Goal: Task Accomplishment & Management: Manage account settings

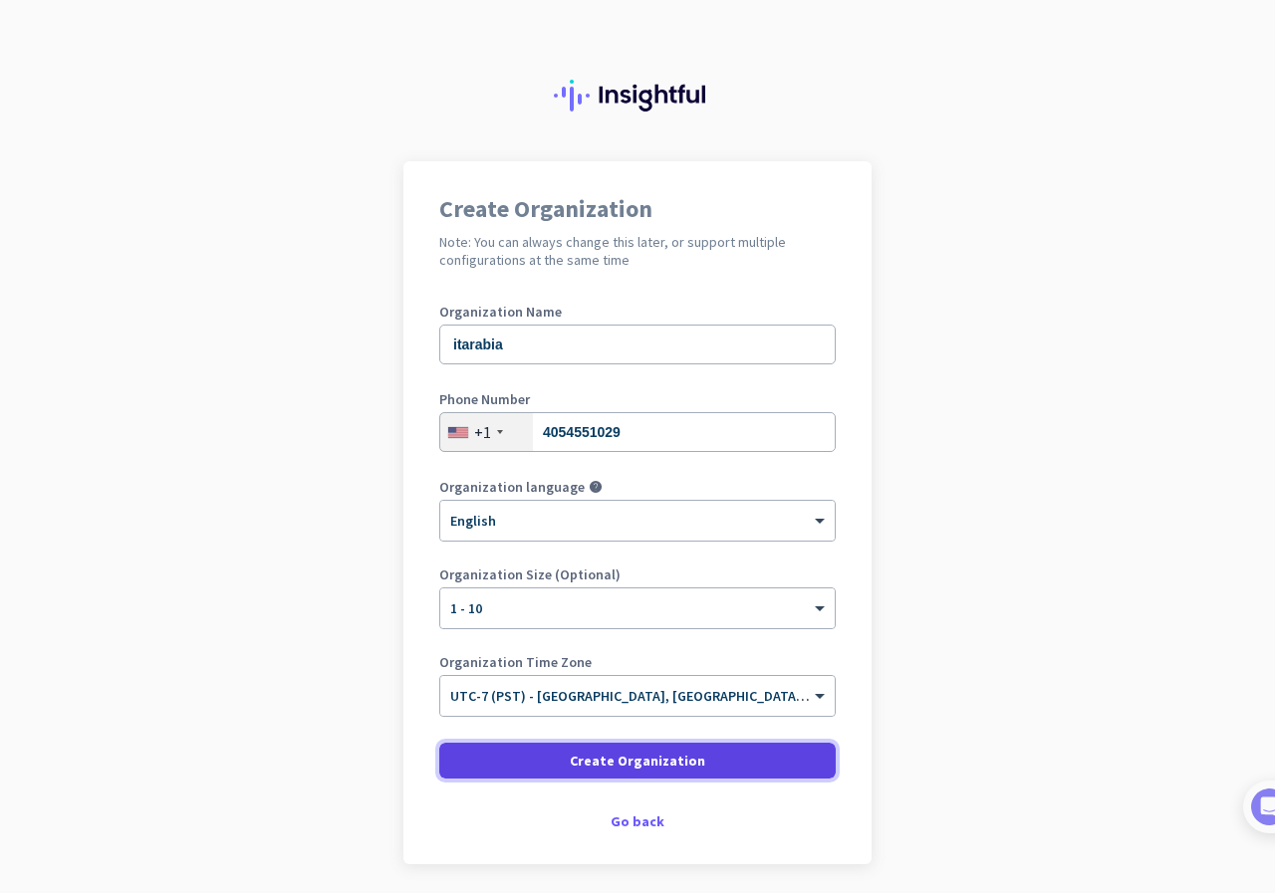
click at [643, 765] on span "Create Organization" at bounding box center [637, 761] width 135 height 20
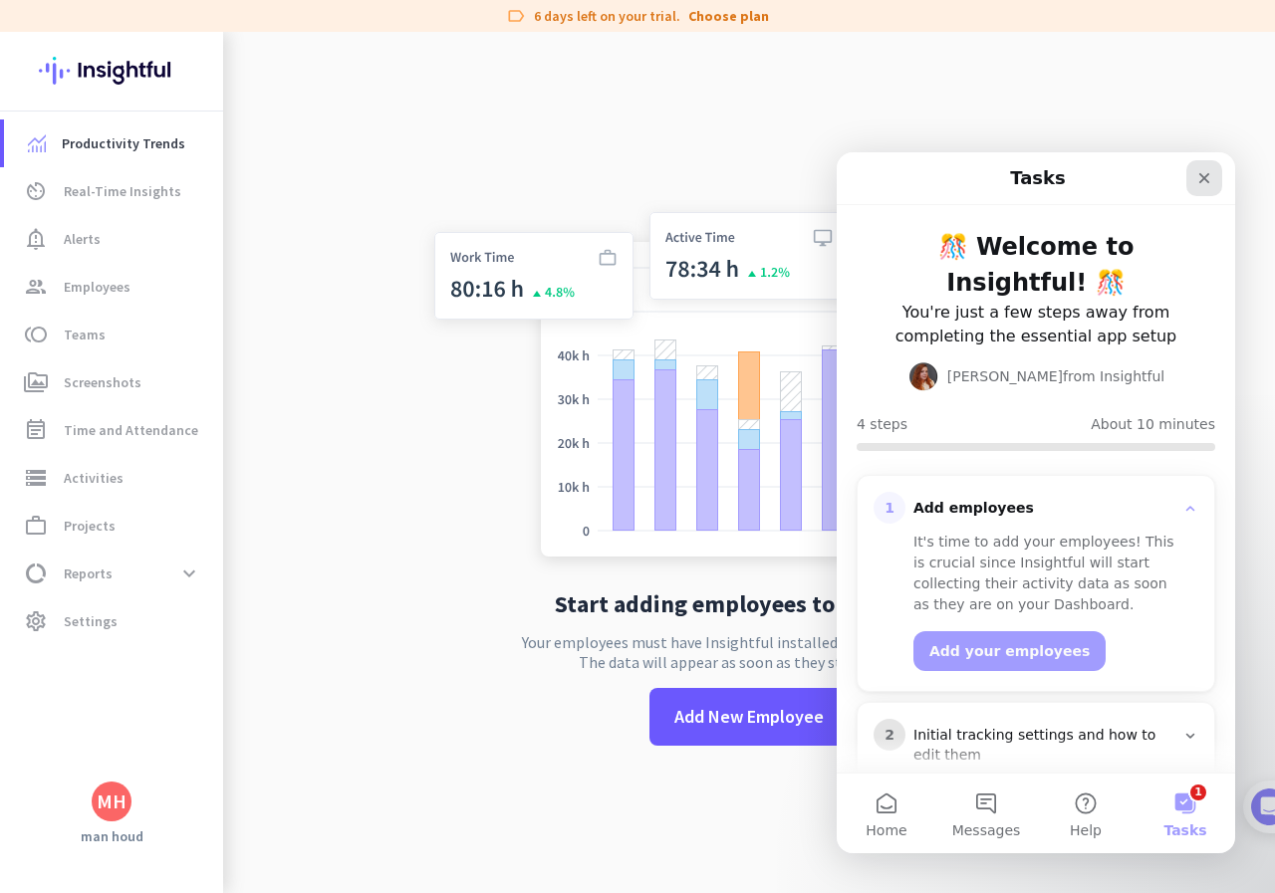
click at [1202, 175] on icon "Close" at bounding box center [1204, 178] width 11 height 11
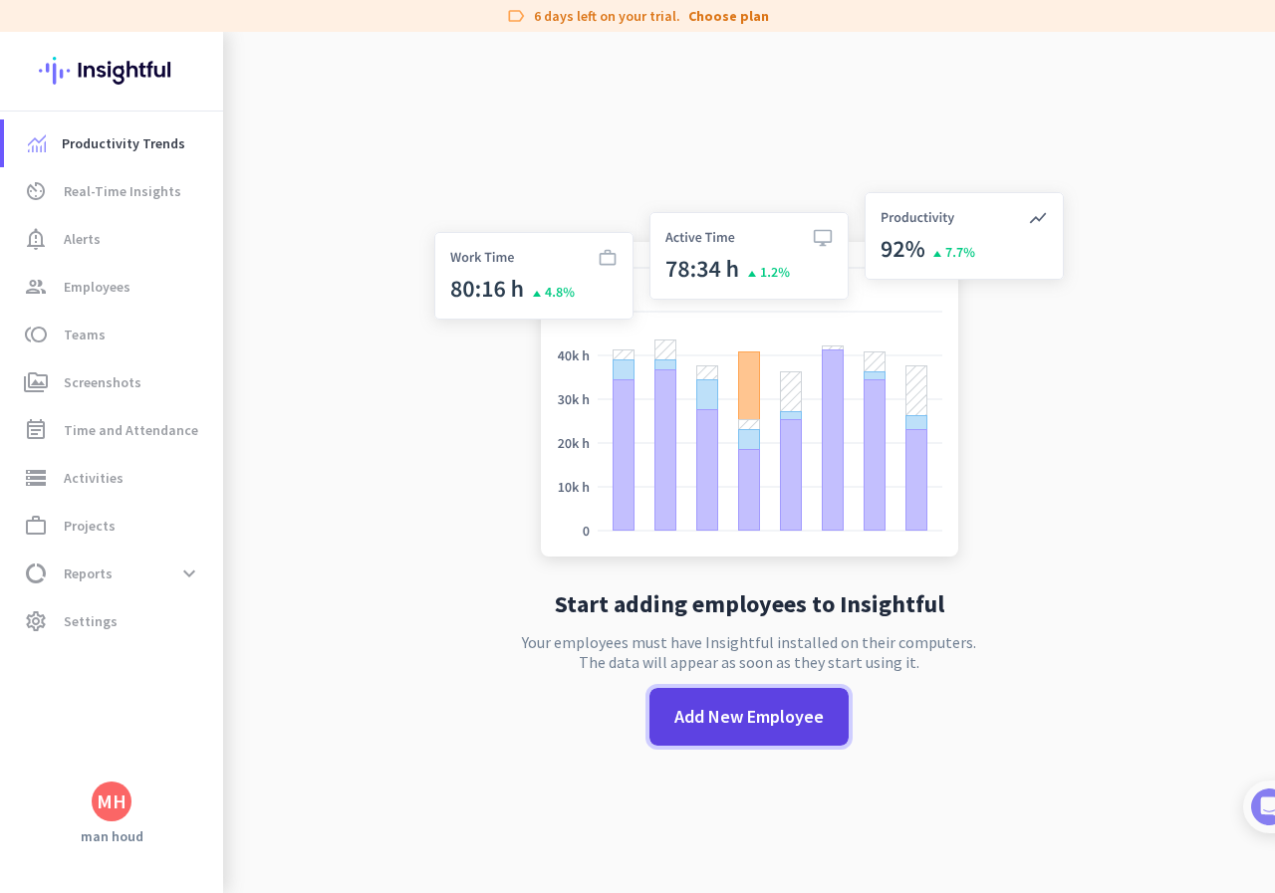
click at [733, 729] on span "Add New Employee" at bounding box center [748, 717] width 149 height 26
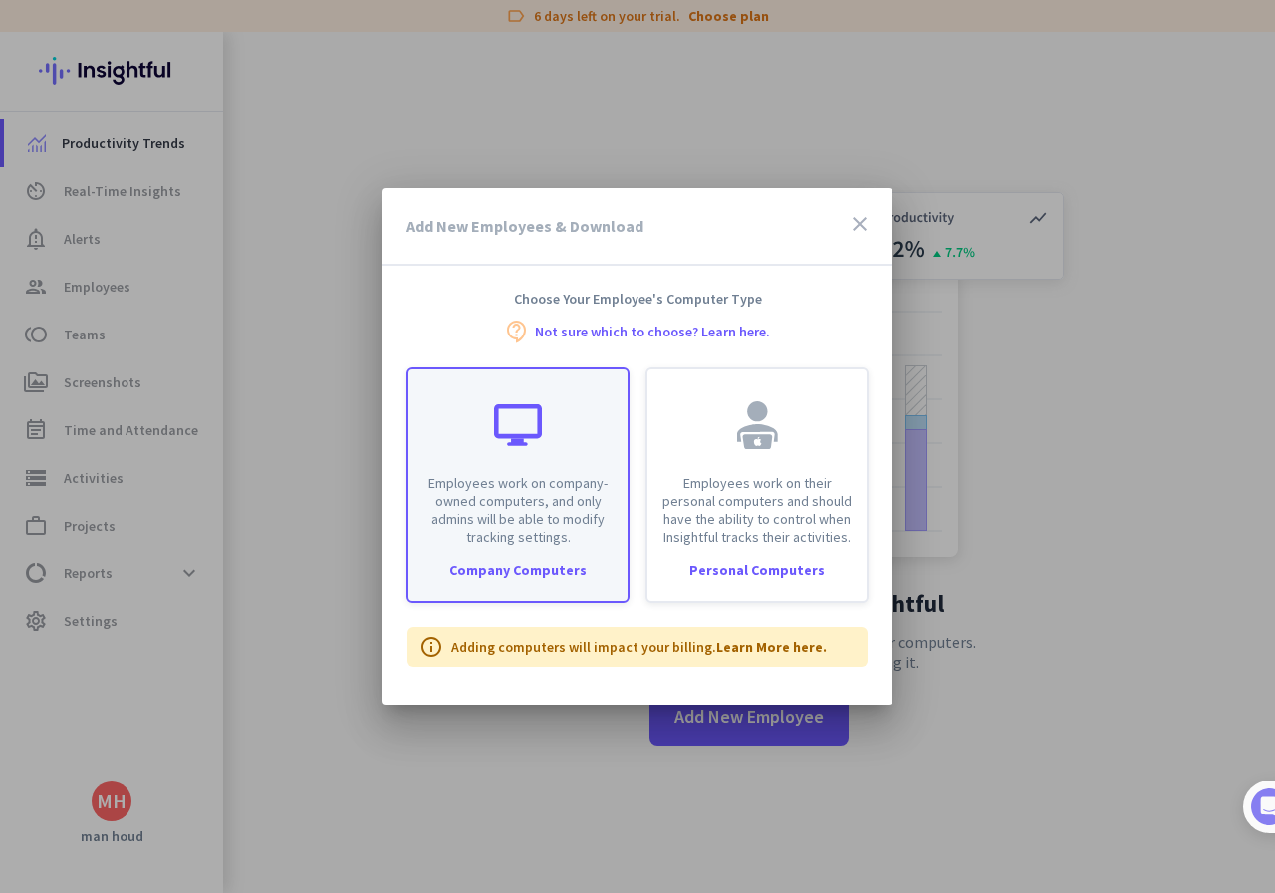
click at [513, 492] on p "Employees work on company-owned computers, and only admins will be able to modi…" at bounding box center [517, 510] width 195 height 72
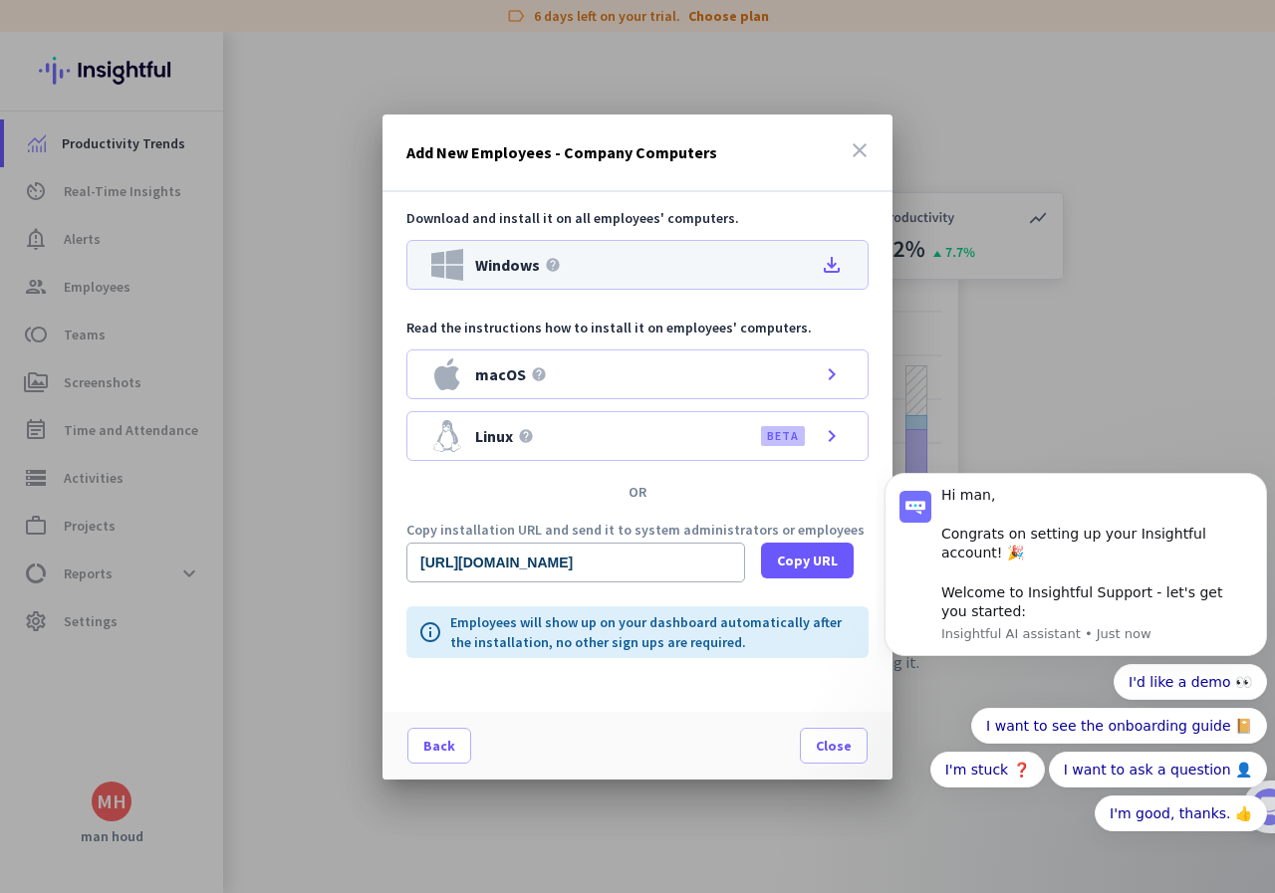
click at [834, 271] on icon "file_download" at bounding box center [832, 265] width 24 height 24
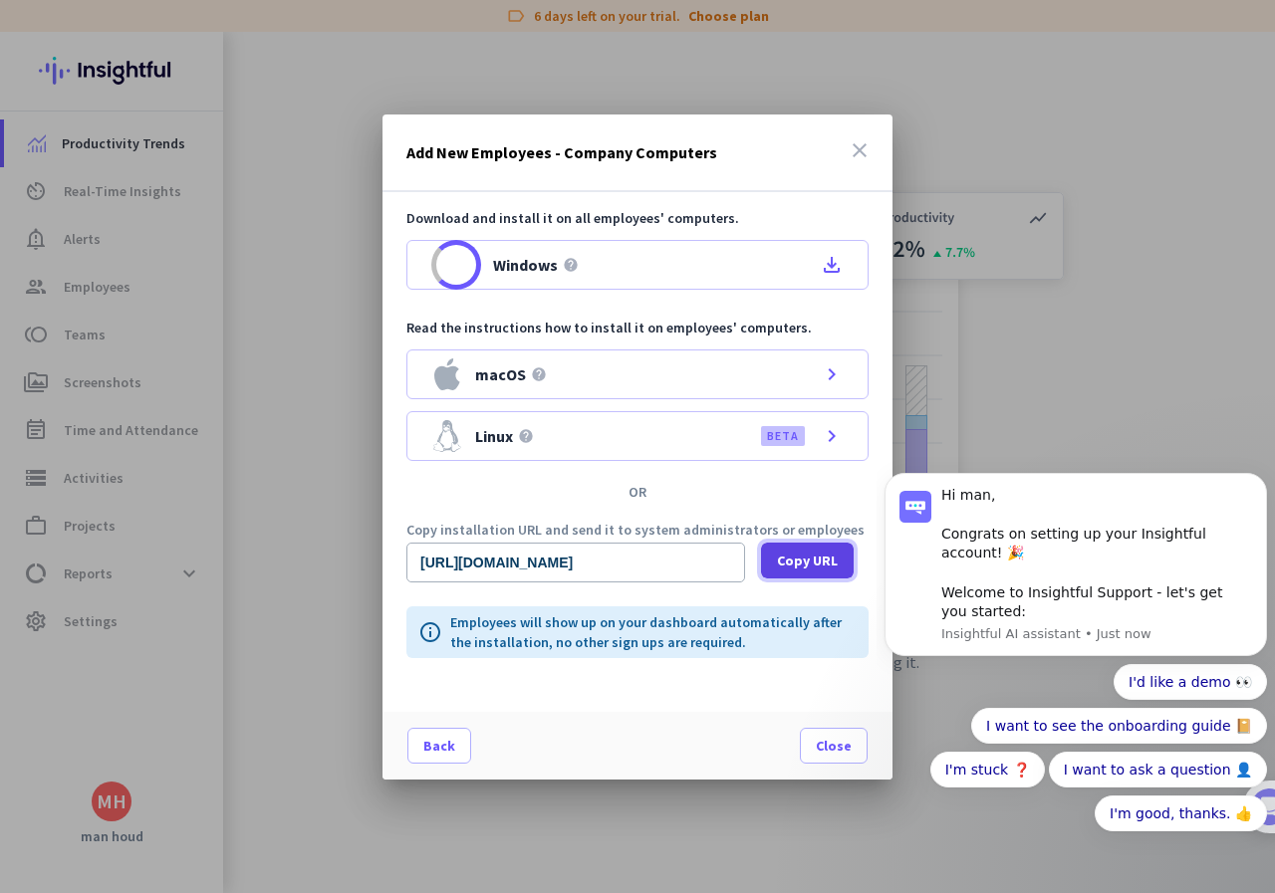
click at [791, 557] on span "Copy URL" at bounding box center [807, 561] width 61 height 20
click at [855, 151] on icon "close" at bounding box center [860, 150] width 24 height 24
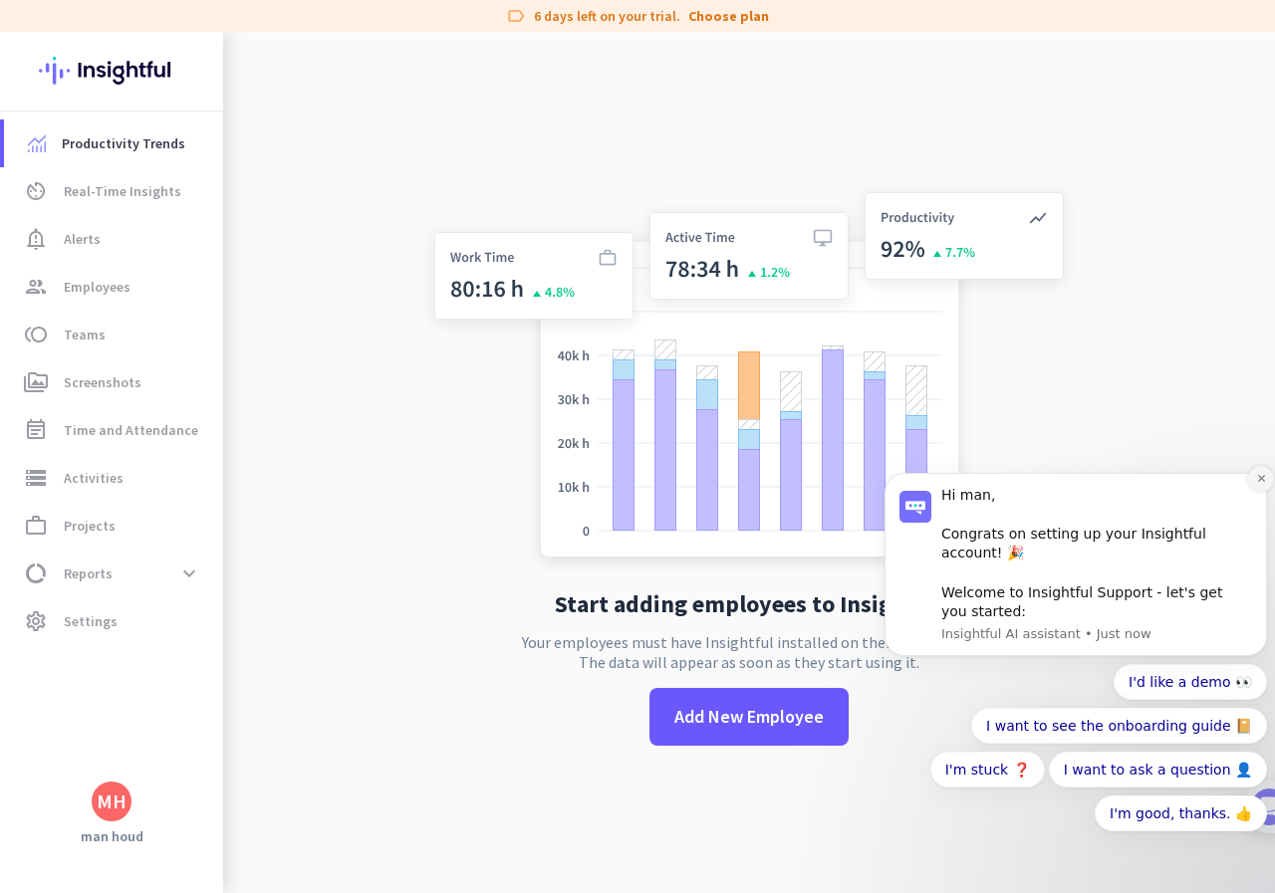
click at [1255, 492] on button "Dismiss notification" at bounding box center [1261, 479] width 26 height 26
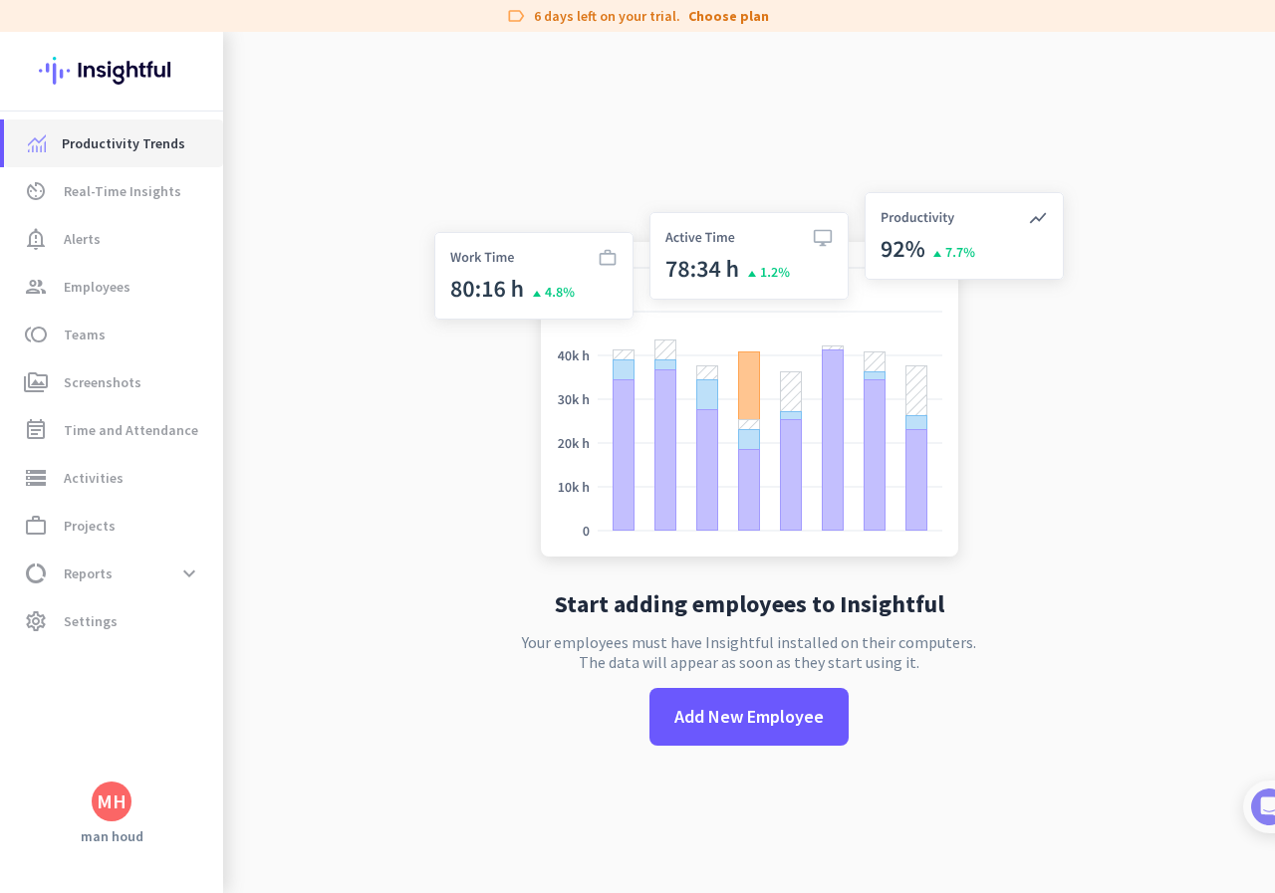
click at [115, 140] on span "Productivity Trends" at bounding box center [124, 143] width 124 height 24
click at [109, 294] on span "Employees" at bounding box center [97, 287] width 67 height 24
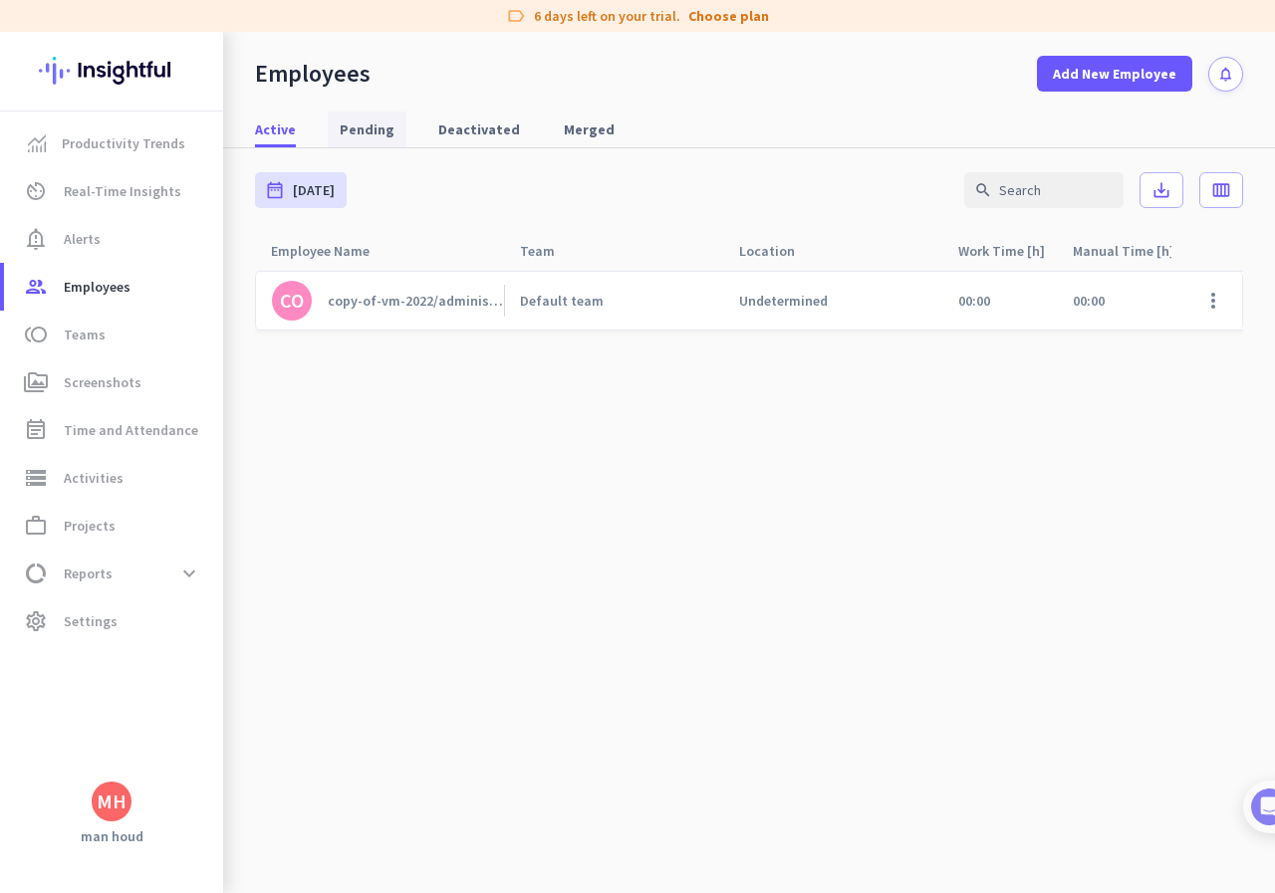
click at [364, 130] on span "Pending" at bounding box center [367, 130] width 55 height 20
click at [461, 128] on span "Deactivated" at bounding box center [479, 130] width 82 height 20
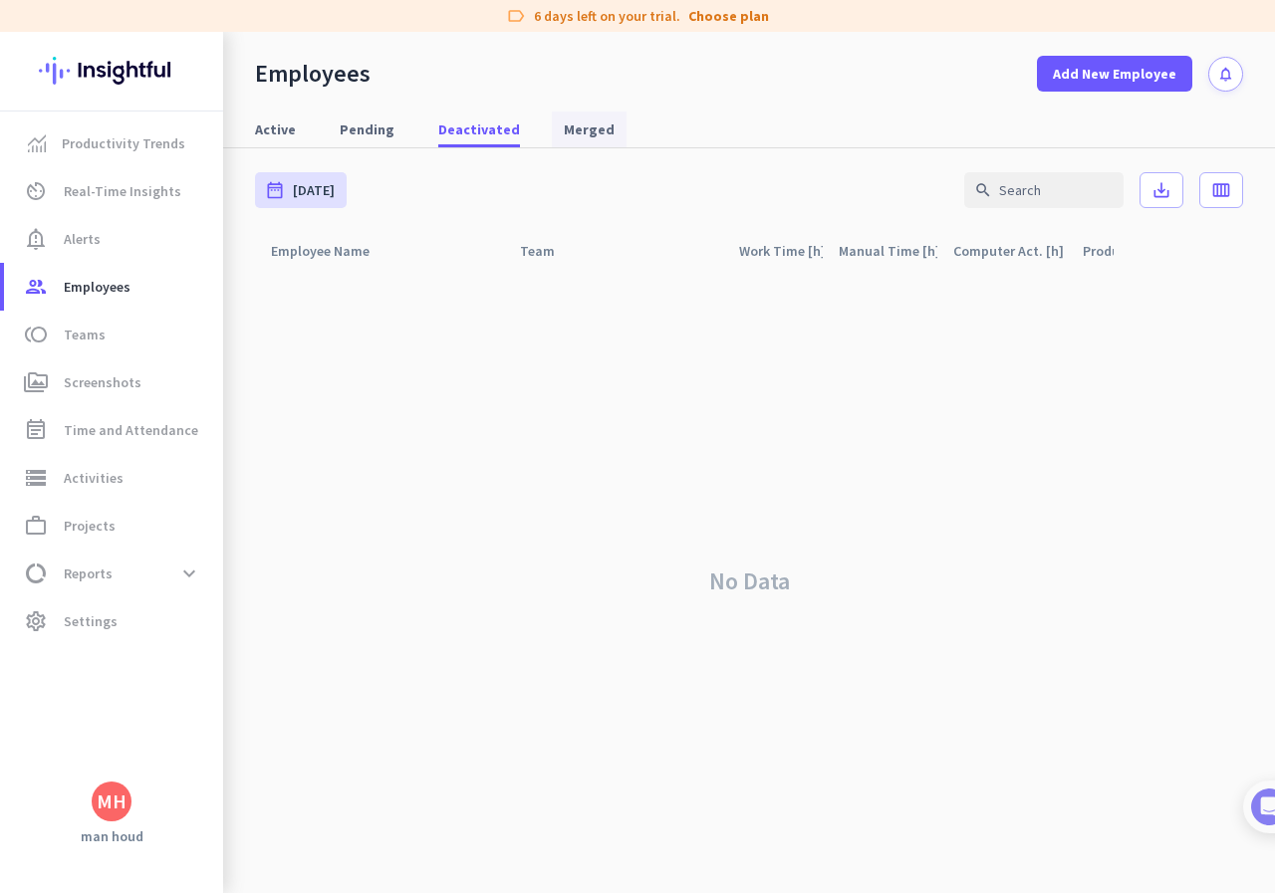
click at [564, 125] on span "Merged" at bounding box center [589, 130] width 51 height 20
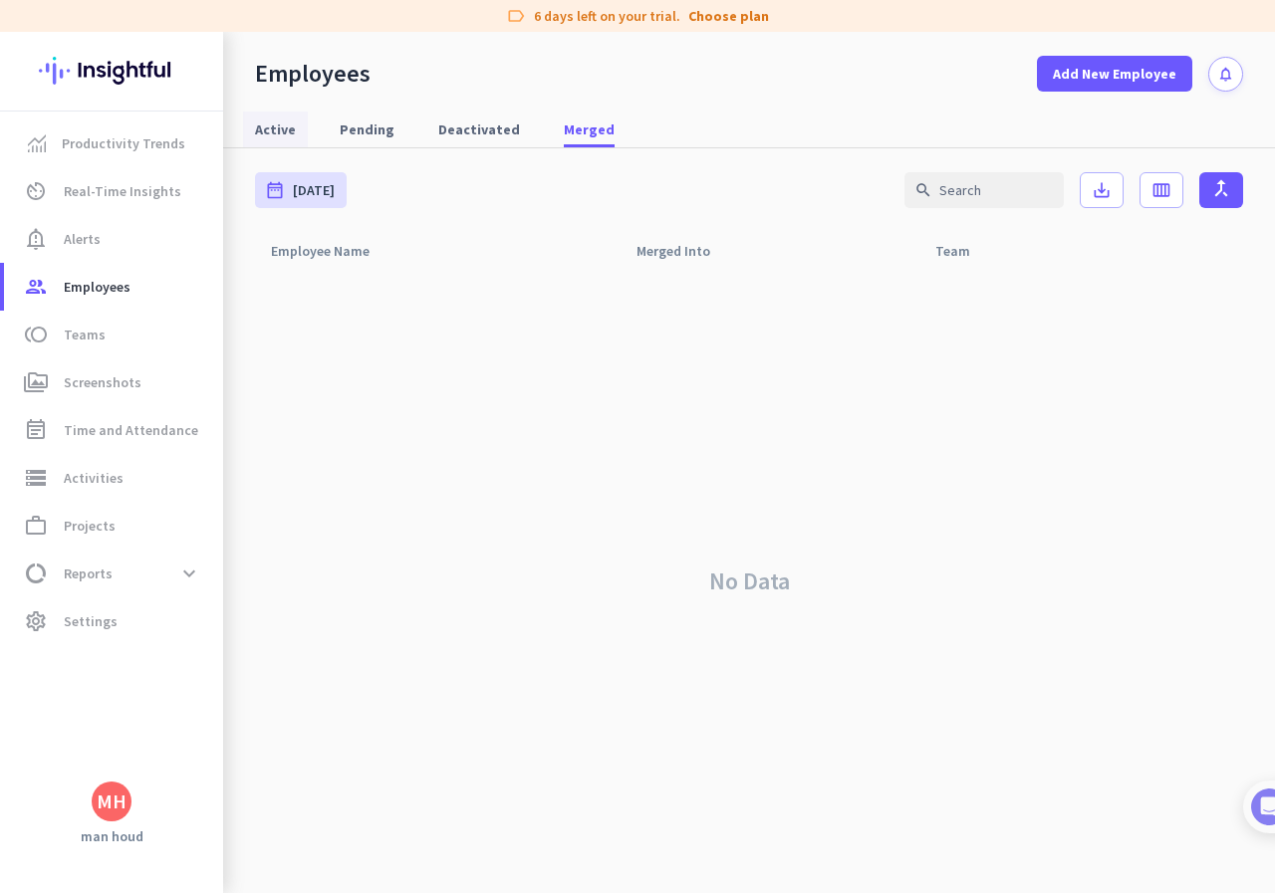
click at [278, 128] on span "Active" at bounding box center [275, 130] width 41 height 20
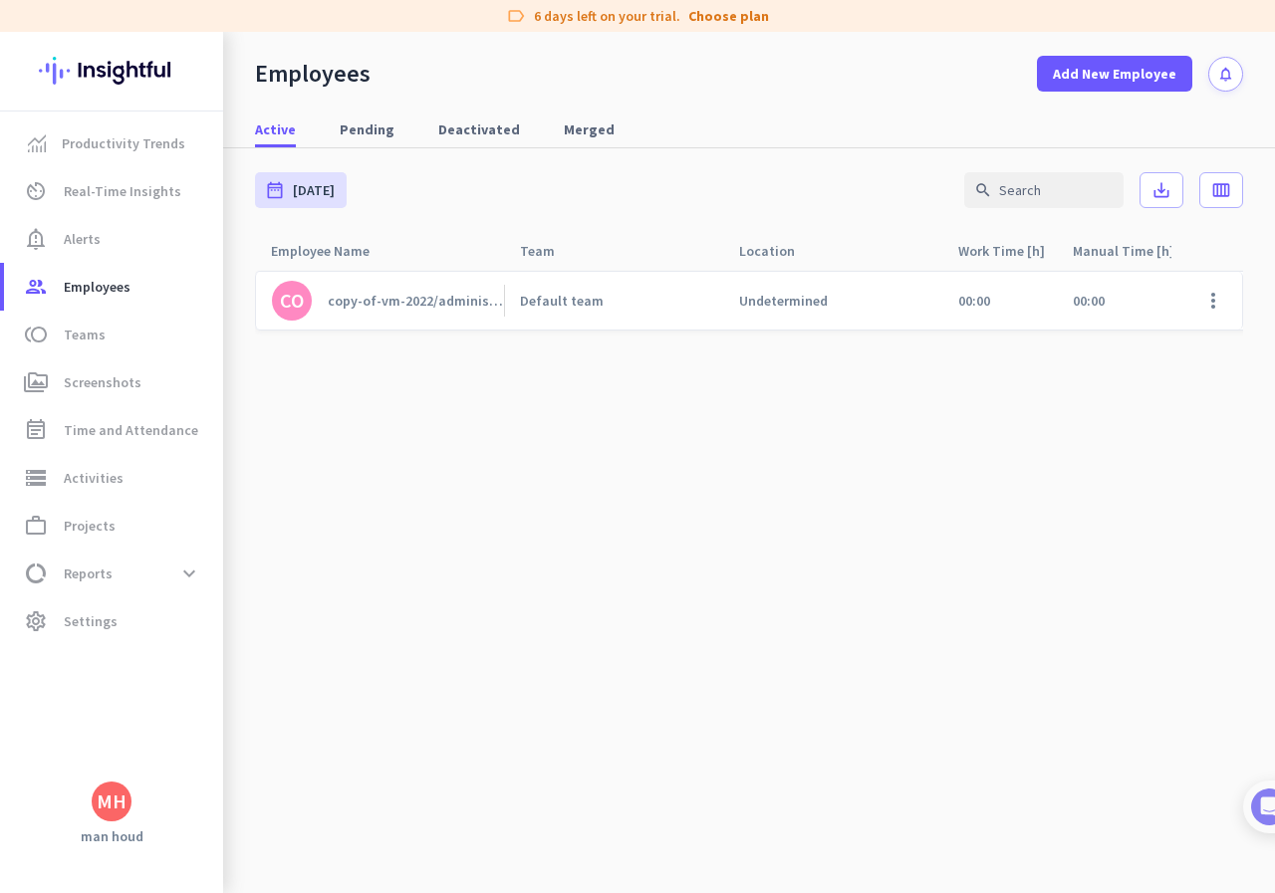
click at [406, 301] on div "copy-of-vm-2022/administrator" at bounding box center [416, 301] width 176 height 18
click at [1223, 307] on span at bounding box center [1213, 301] width 48 height 48
click at [895, 565] on div at bounding box center [637, 446] width 1275 height 893
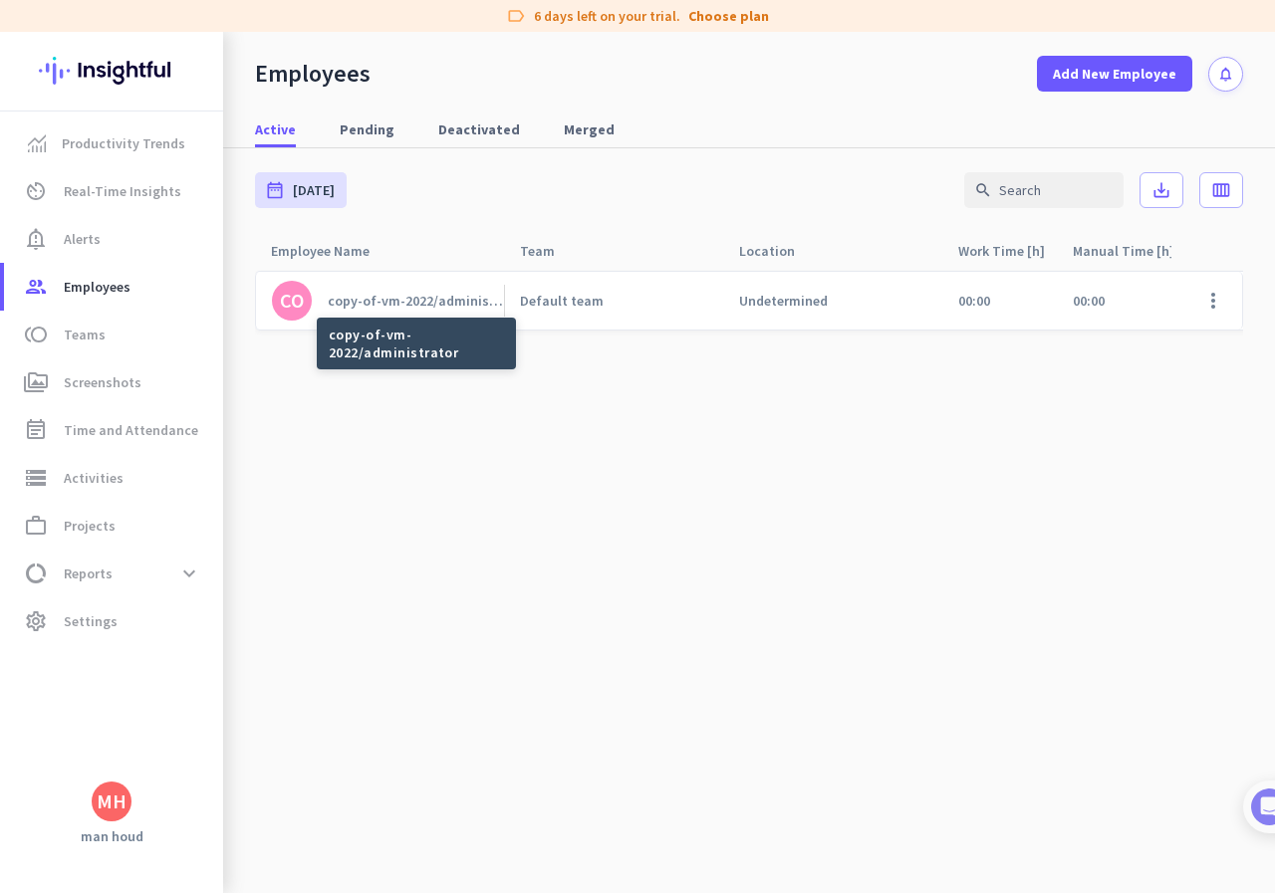
click at [460, 303] on div "copy-of-vm-2022/administrator" at bounding box center [416, 301] width 176 height 18
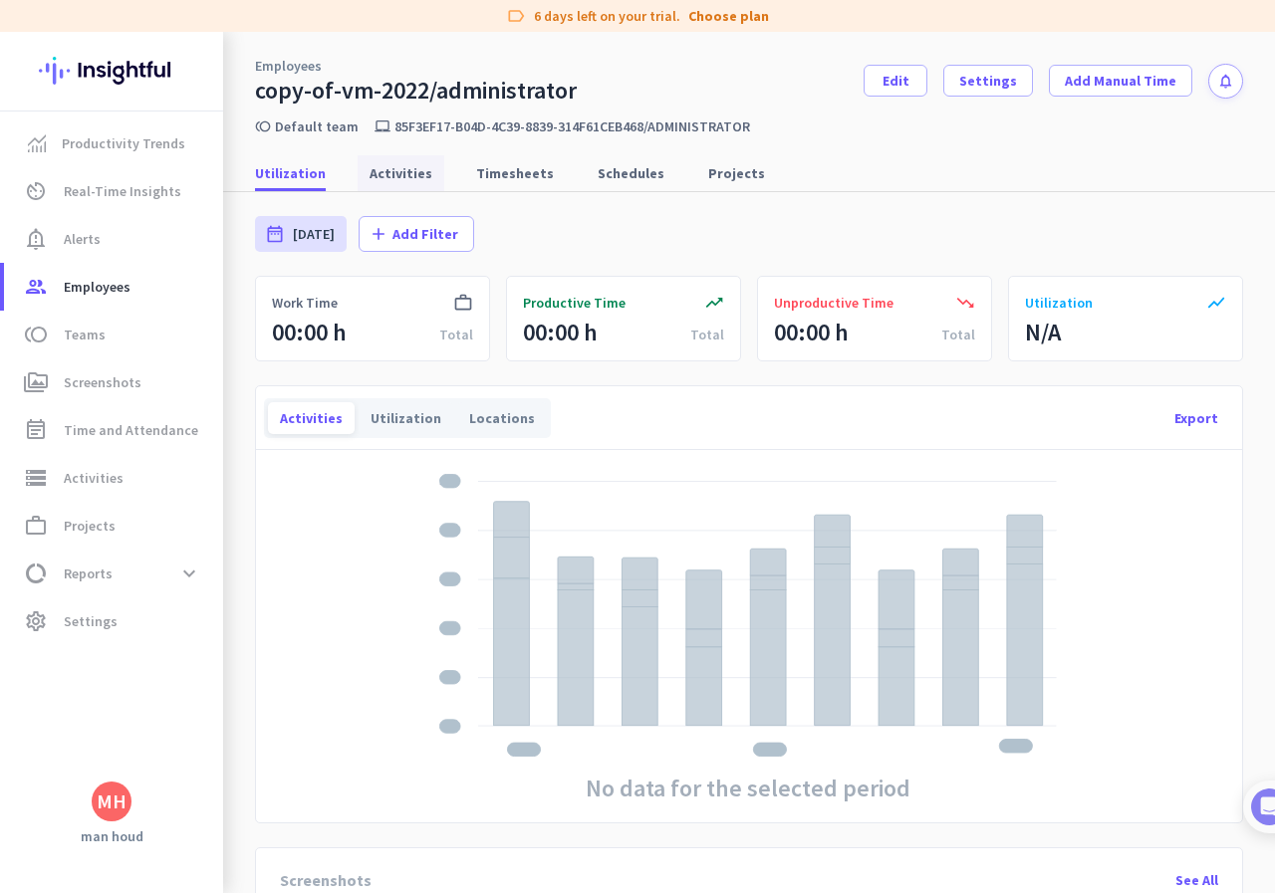
click at [407, 181] on span "Activities" at bounding box center [401, 173] width 63 height 20
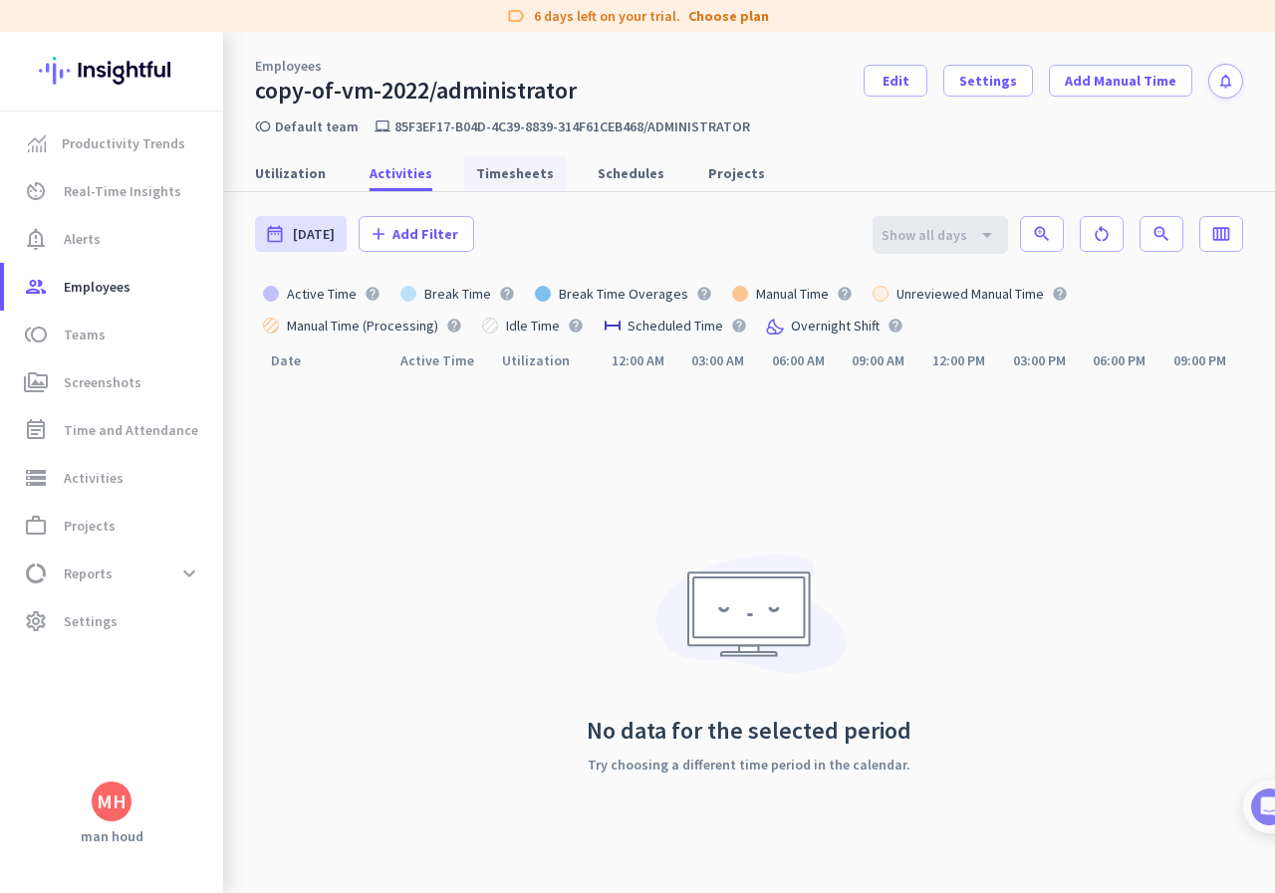
click at [490, 176] on span "Timesheets" at bounding box center [515, 173] width 78 height 20
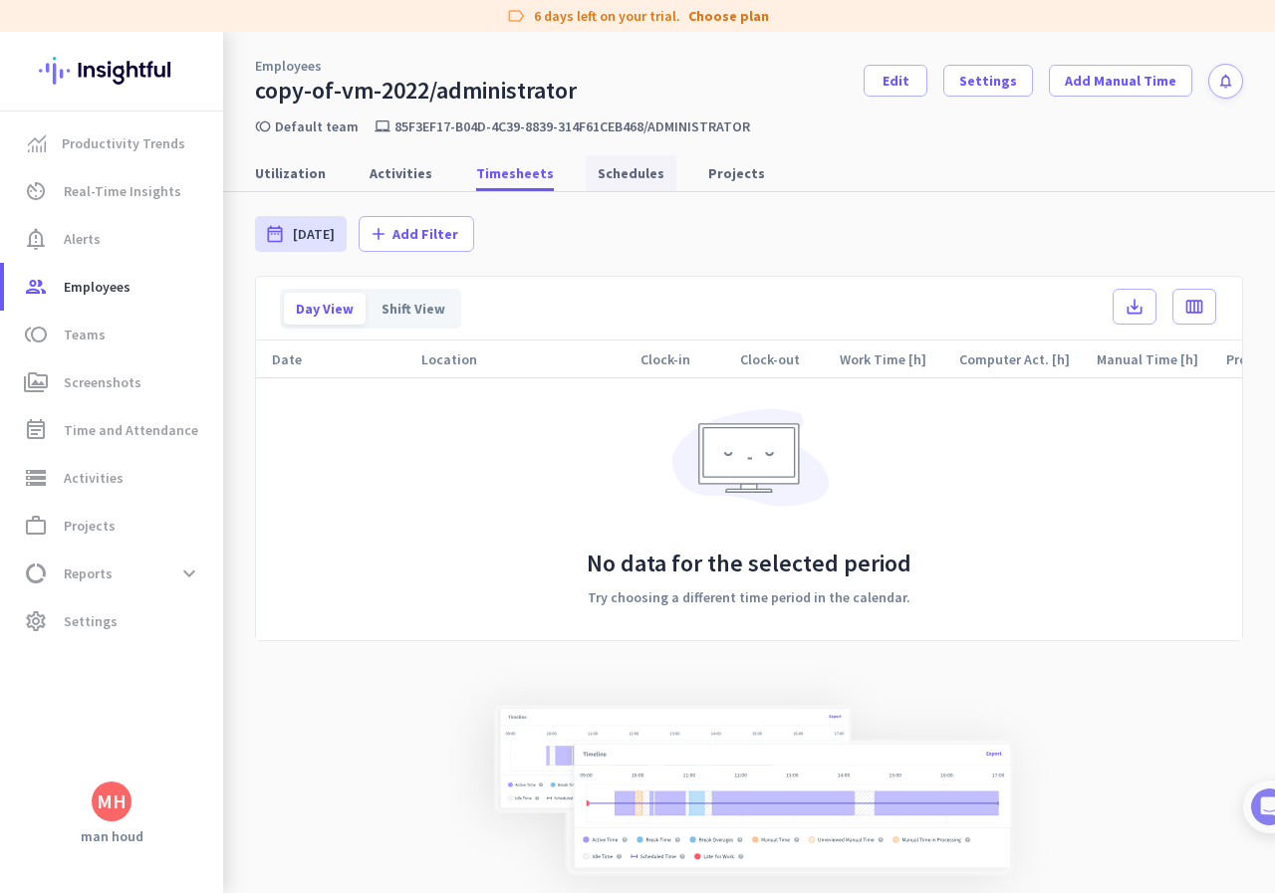
click at [632, 179] on span "Schedules" at bounding box center [631, 173] width 67 height 20
type input "Fri, Aug 1 - Sun, Aug 31"
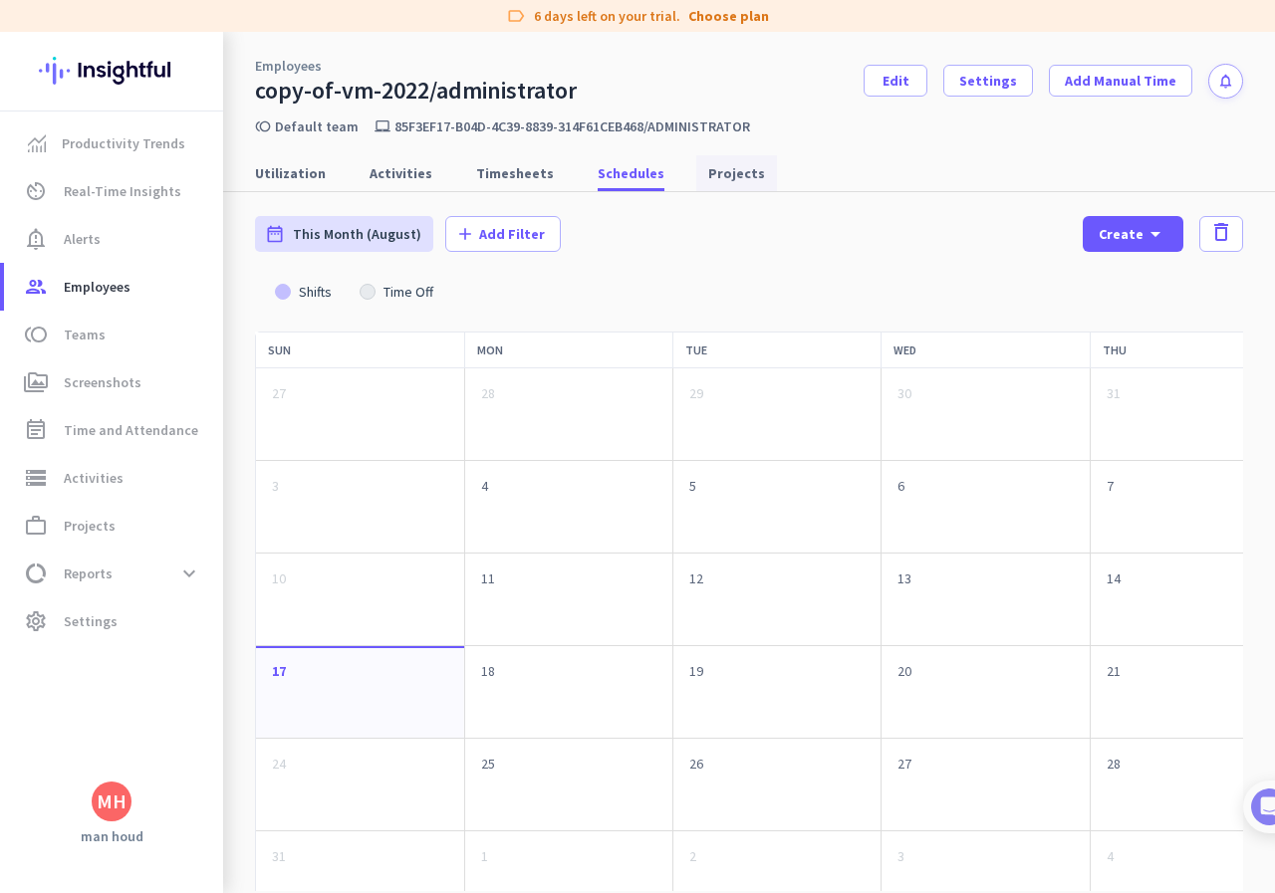
click at [708, 179] on span "Projects" at bounding box center [736, 173] width 57 height 20
type input "Sun, Aug 17 - Sun, Aug 17"
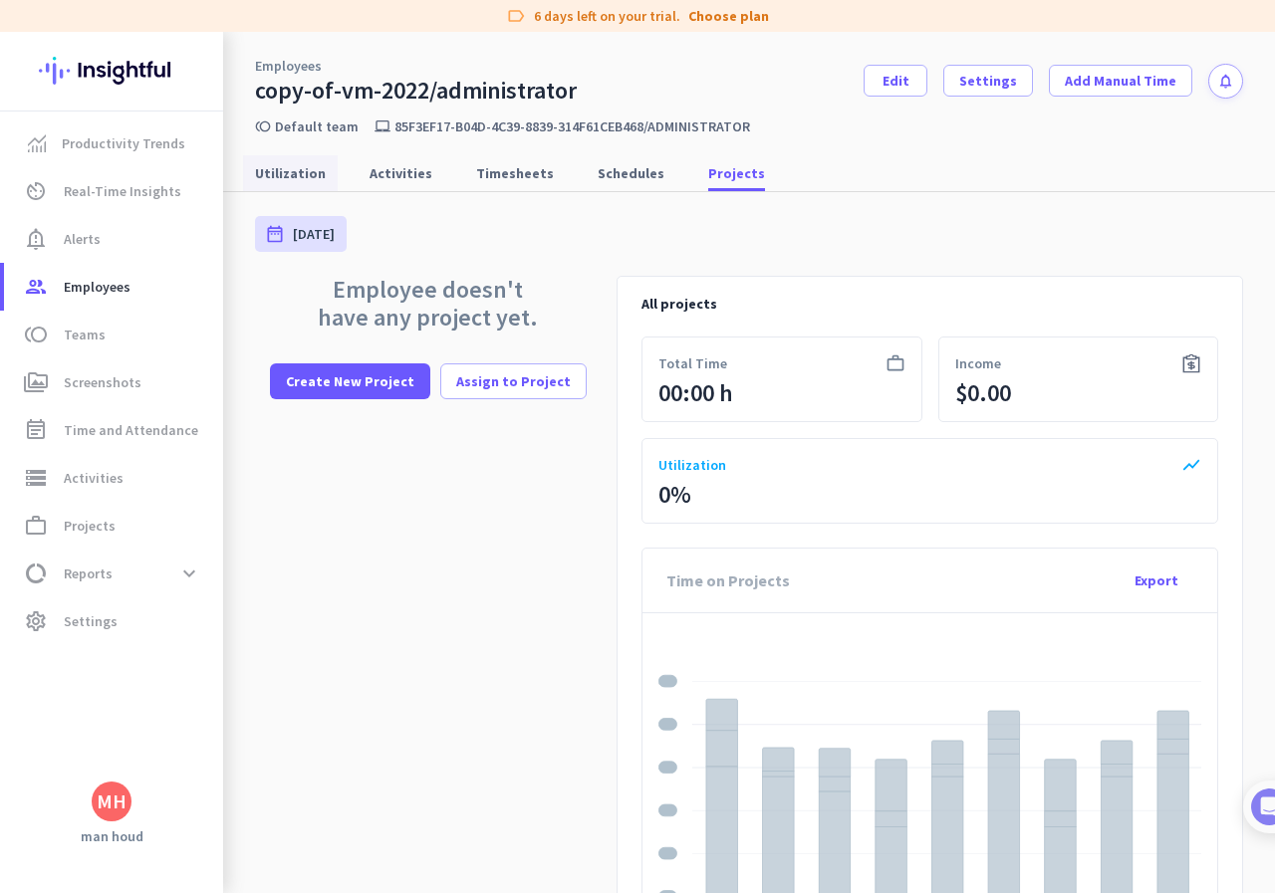
click at [292, 175] on span "Utilization" at bounding box center [290, 173] width 71 height 20
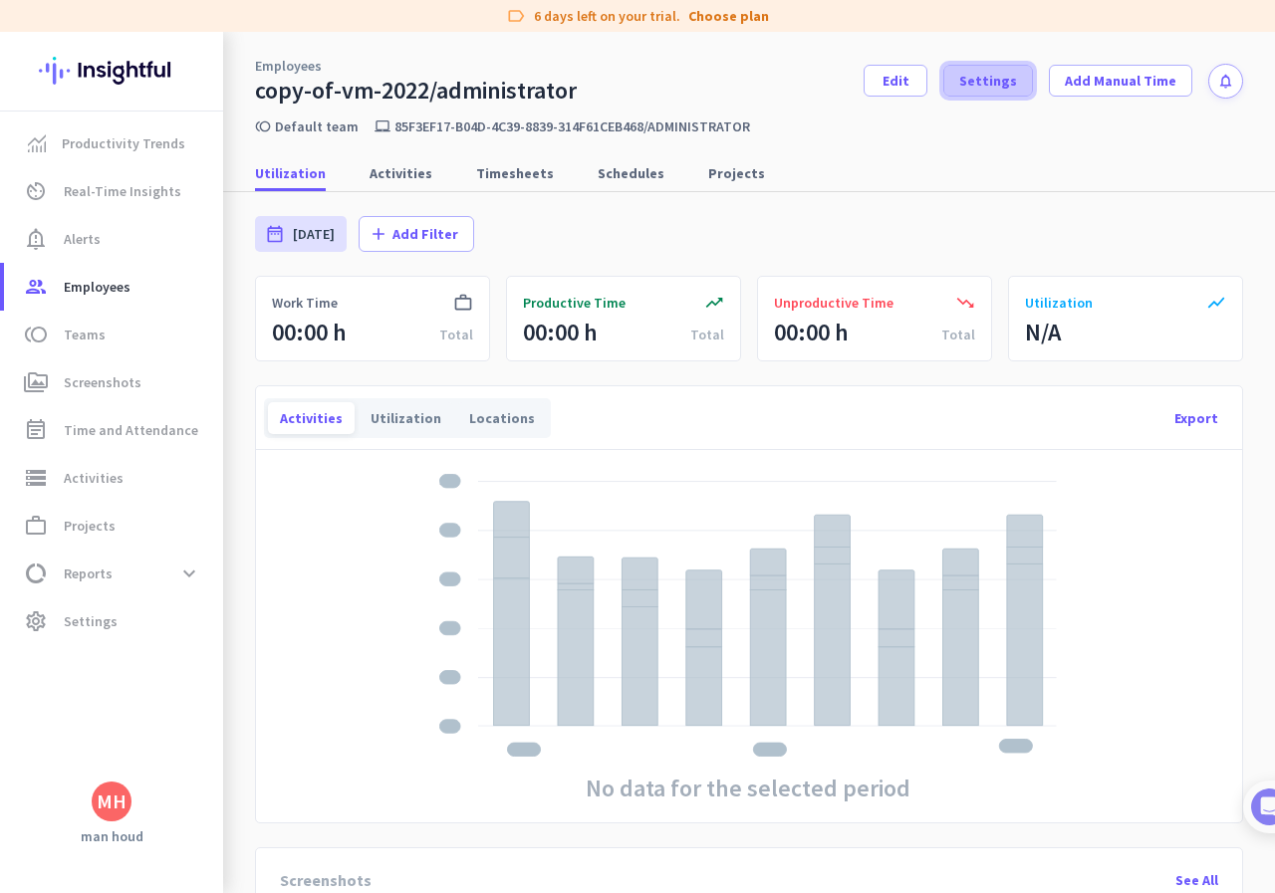
click at [965, 82] on span "Settings" at bounding box center [988, 81] width 58 height 20
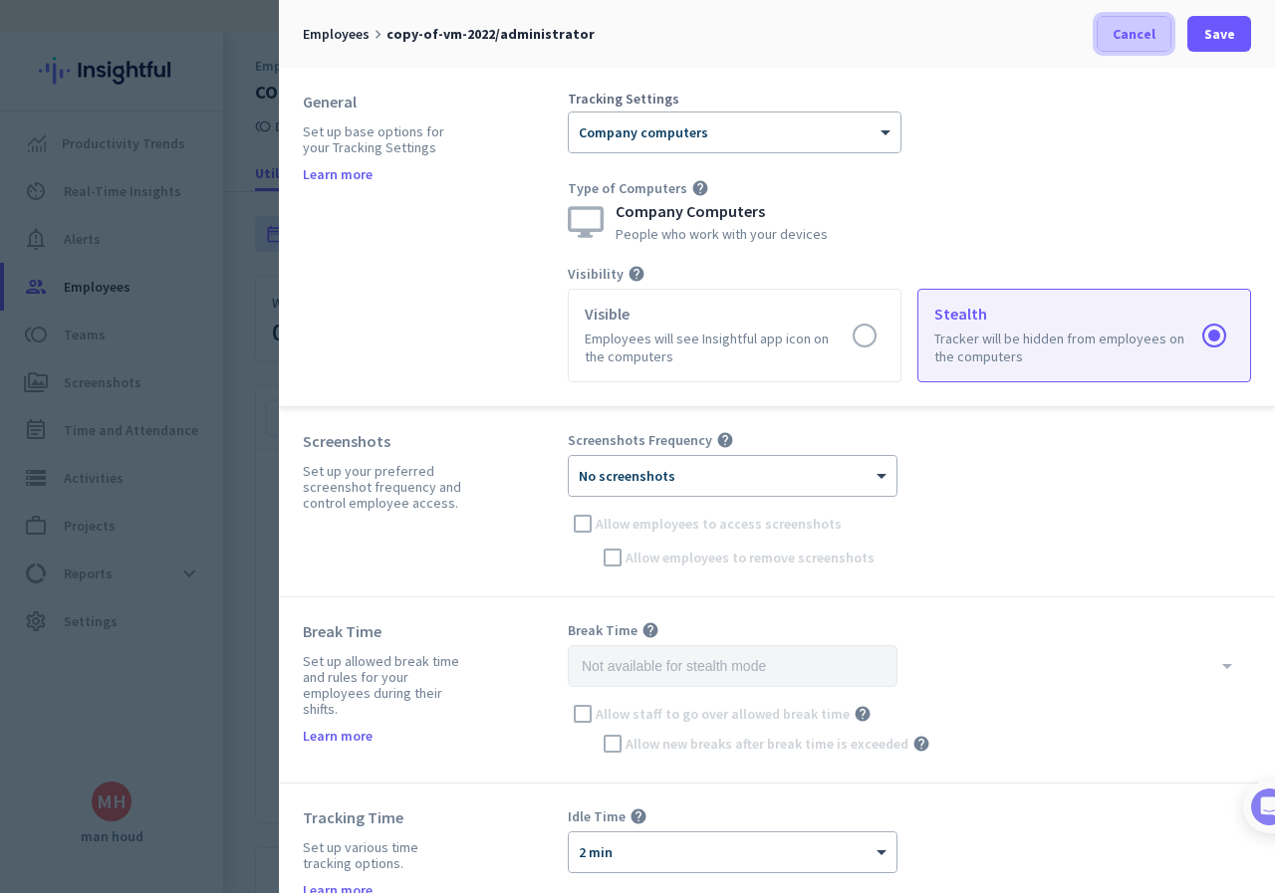
click at [1119, 30] on span "Cancel" at bounding box center [1134, 34] width 43 height 20
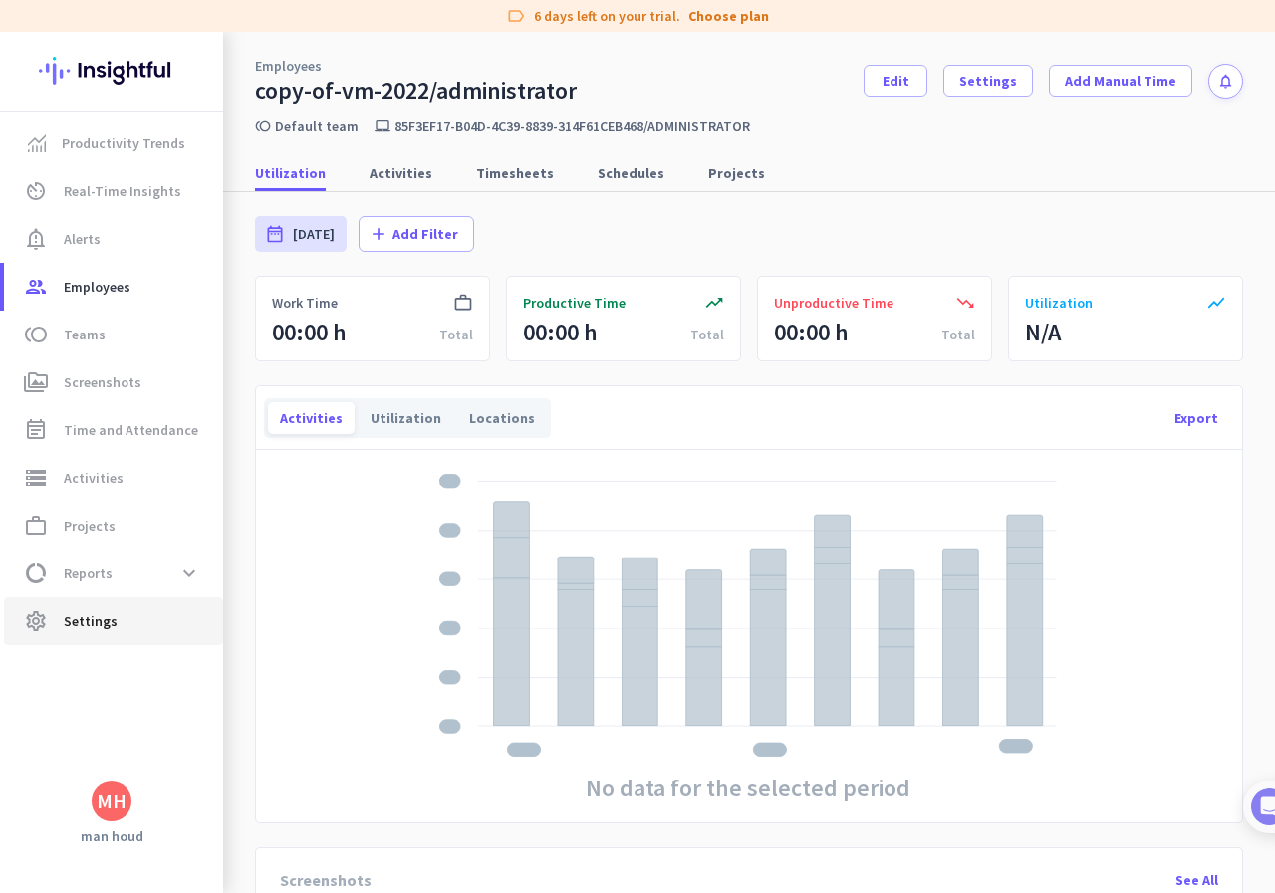
click at [105, 613] on span "Settings" at bounding box center [91, 622] width 54 height 24
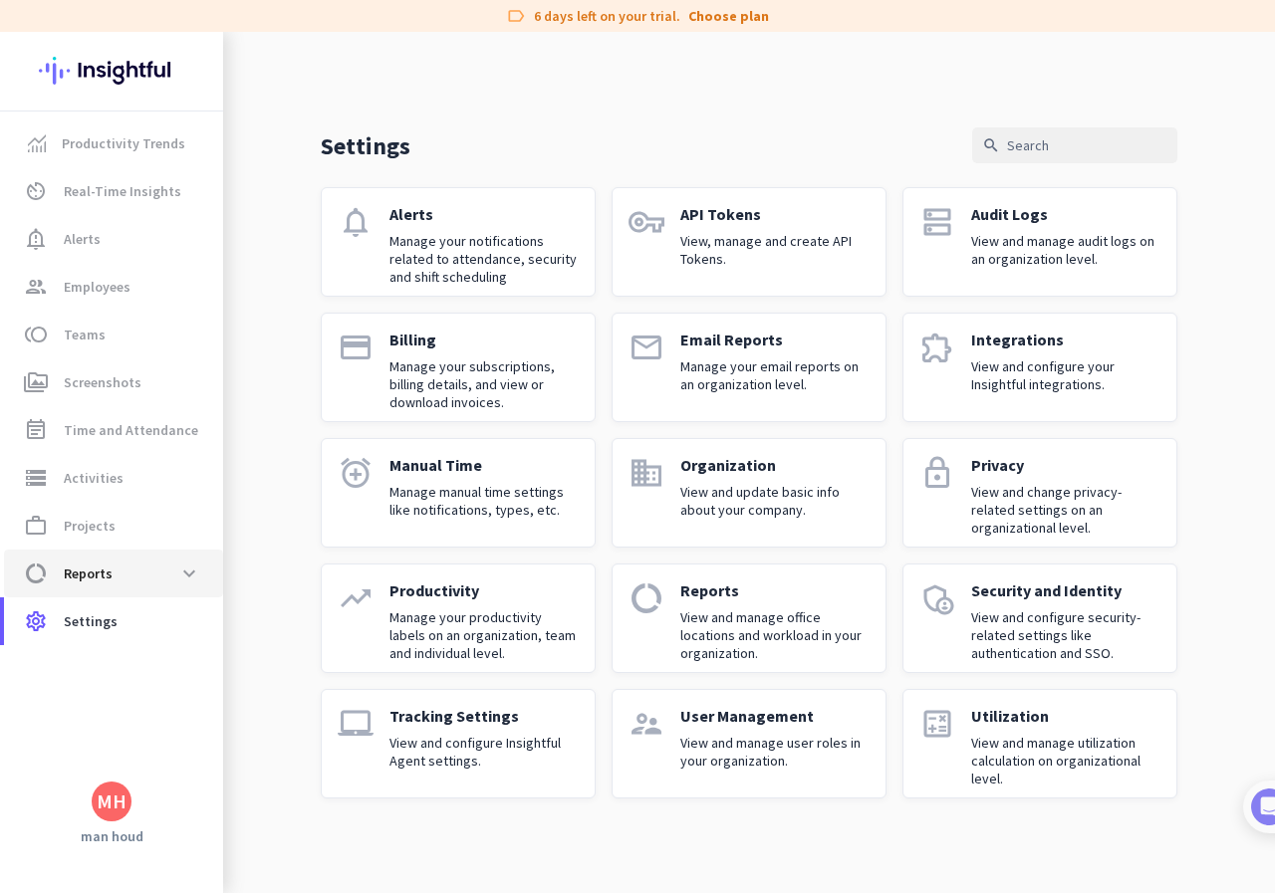
click at [110, 571] on span "Reports" at bounding box center [88, 574] width 49 height 24
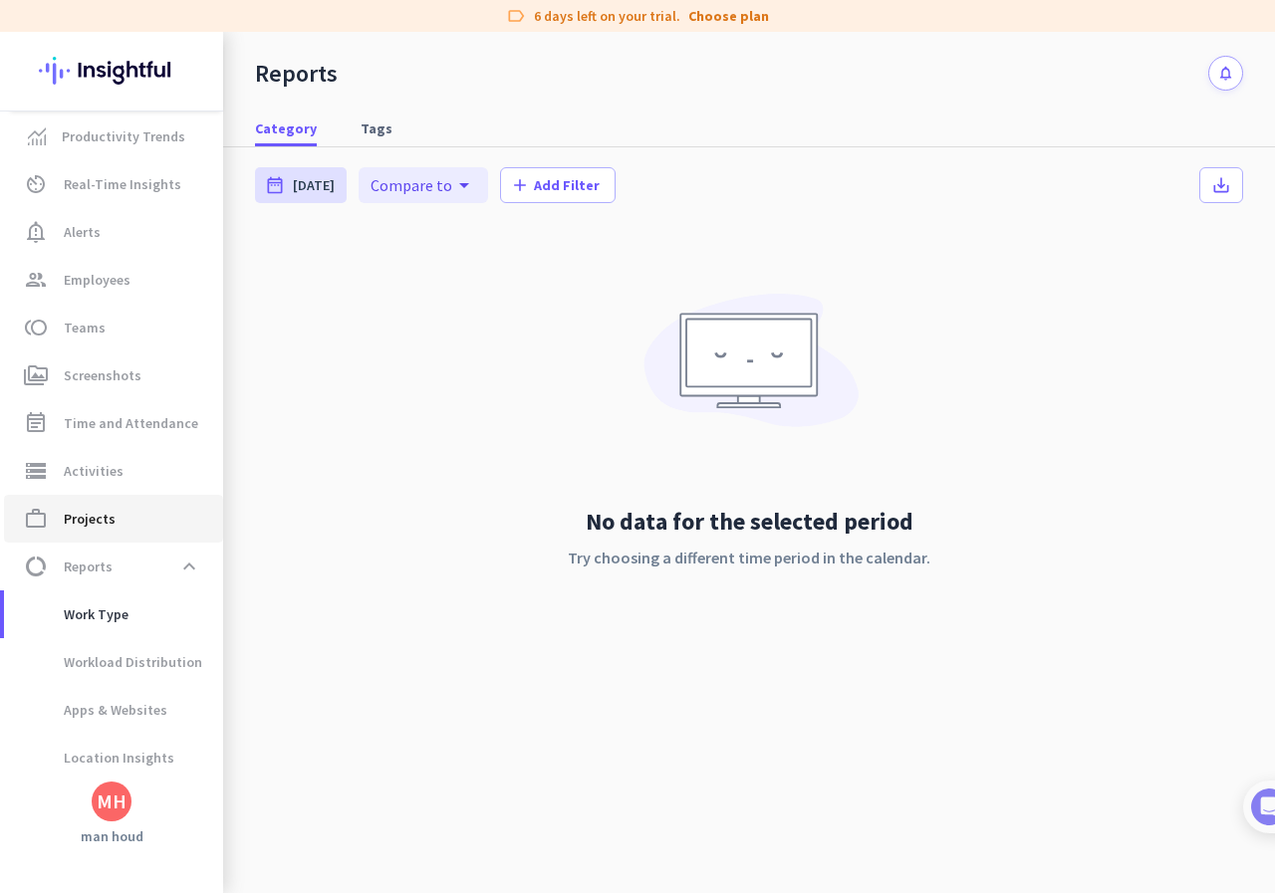
click at [120, 513] on span "work_outline Projects" at bounding box center [113, 519] width 187 height 24
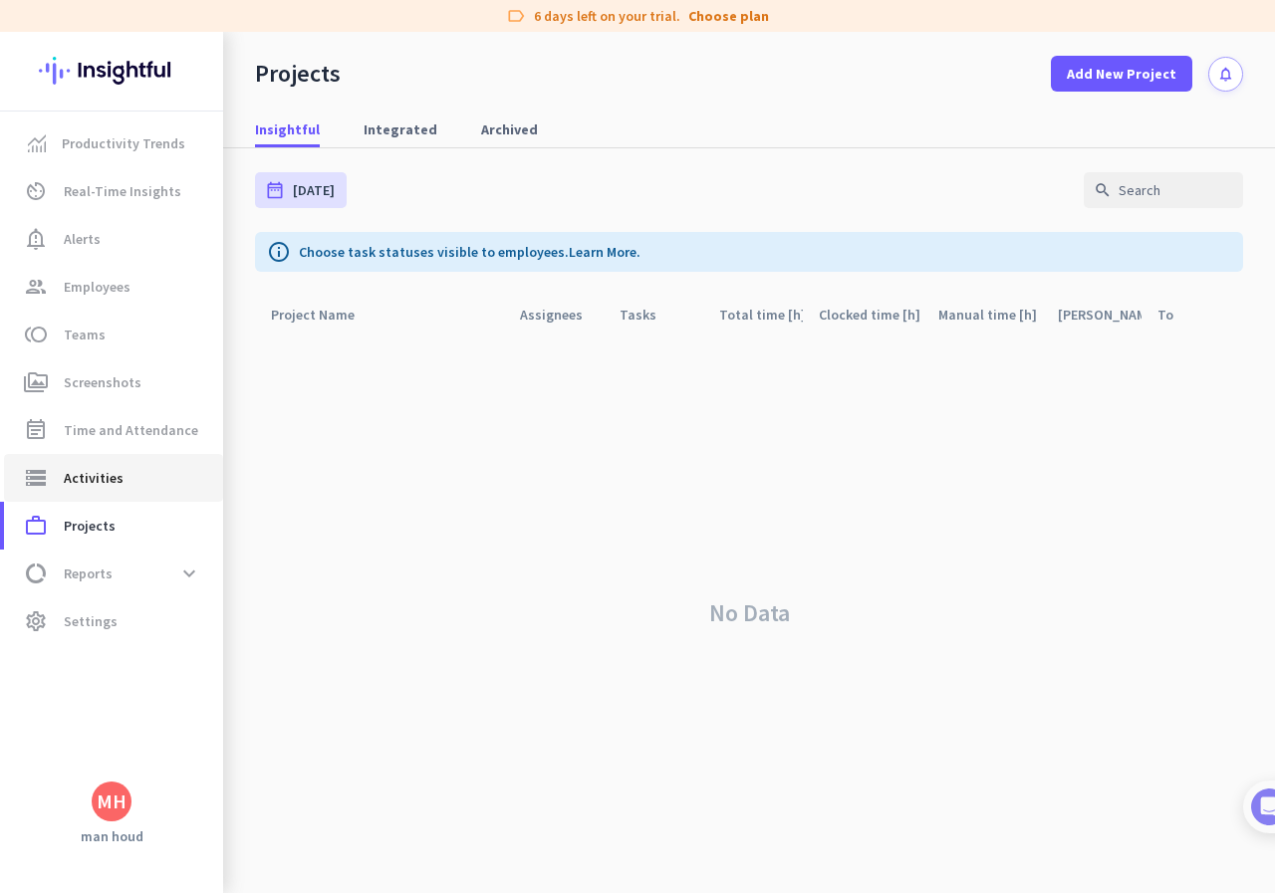
click at [126, 478] on span "storage Activities" at bounding box center [113, 478] width 187 height 24
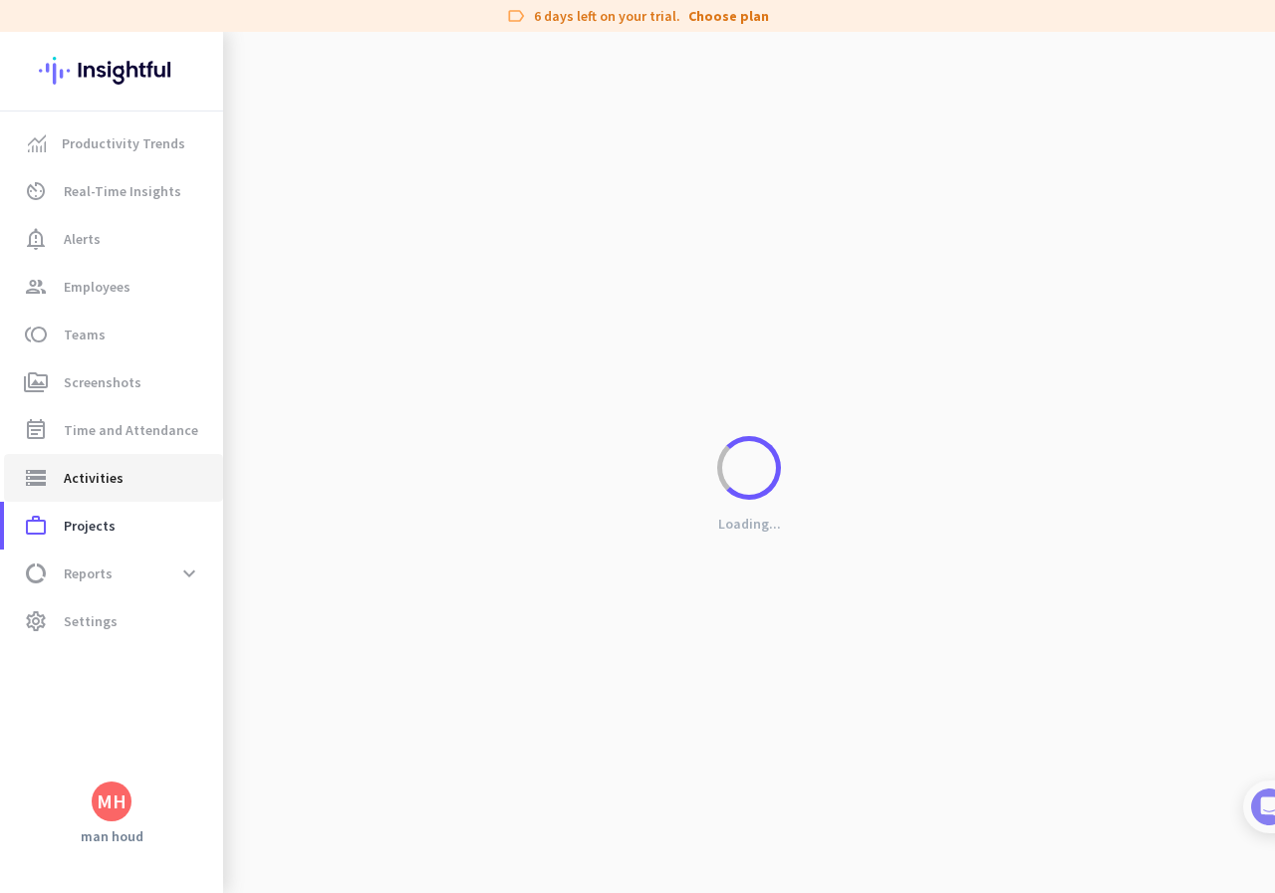
type input "Sun, Aug 17"
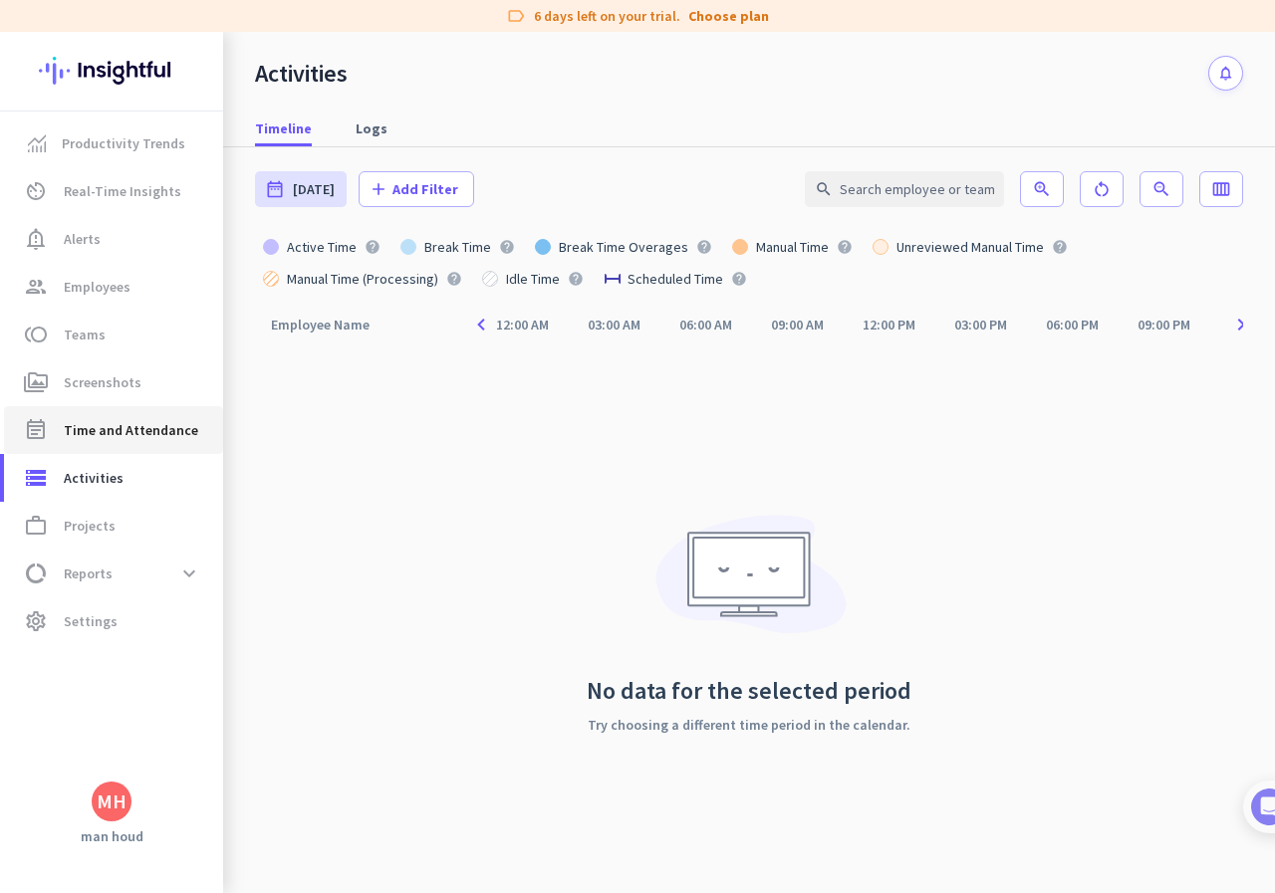
click at [143, 431] on span "Time and Attendance" at bounding box center [131, 430] width 134 height 24
type input "Sun, Aug 17 - Sun, Aug 17"
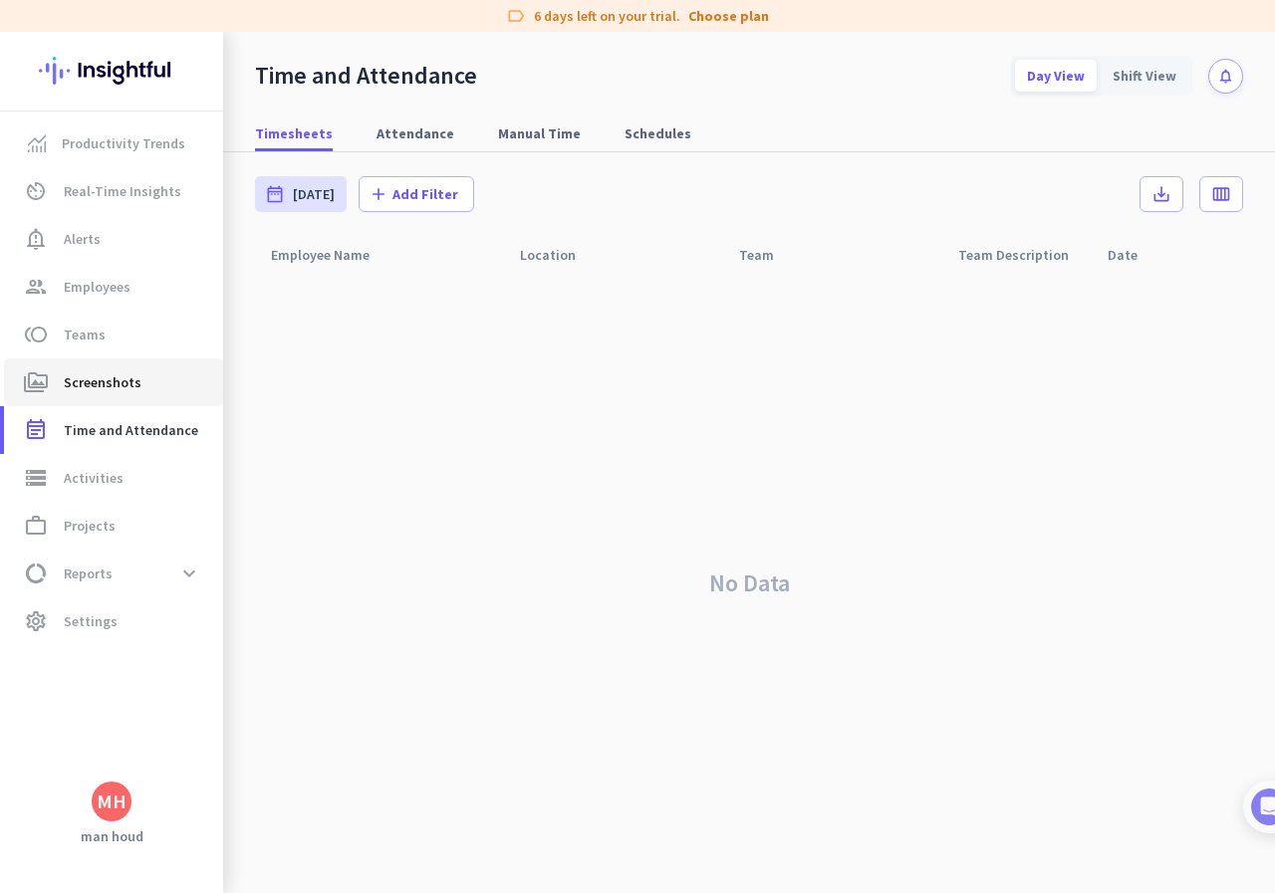
click at [113, 380] on span "Screenshots" at bounding box center [103, 383] width 78 height 24
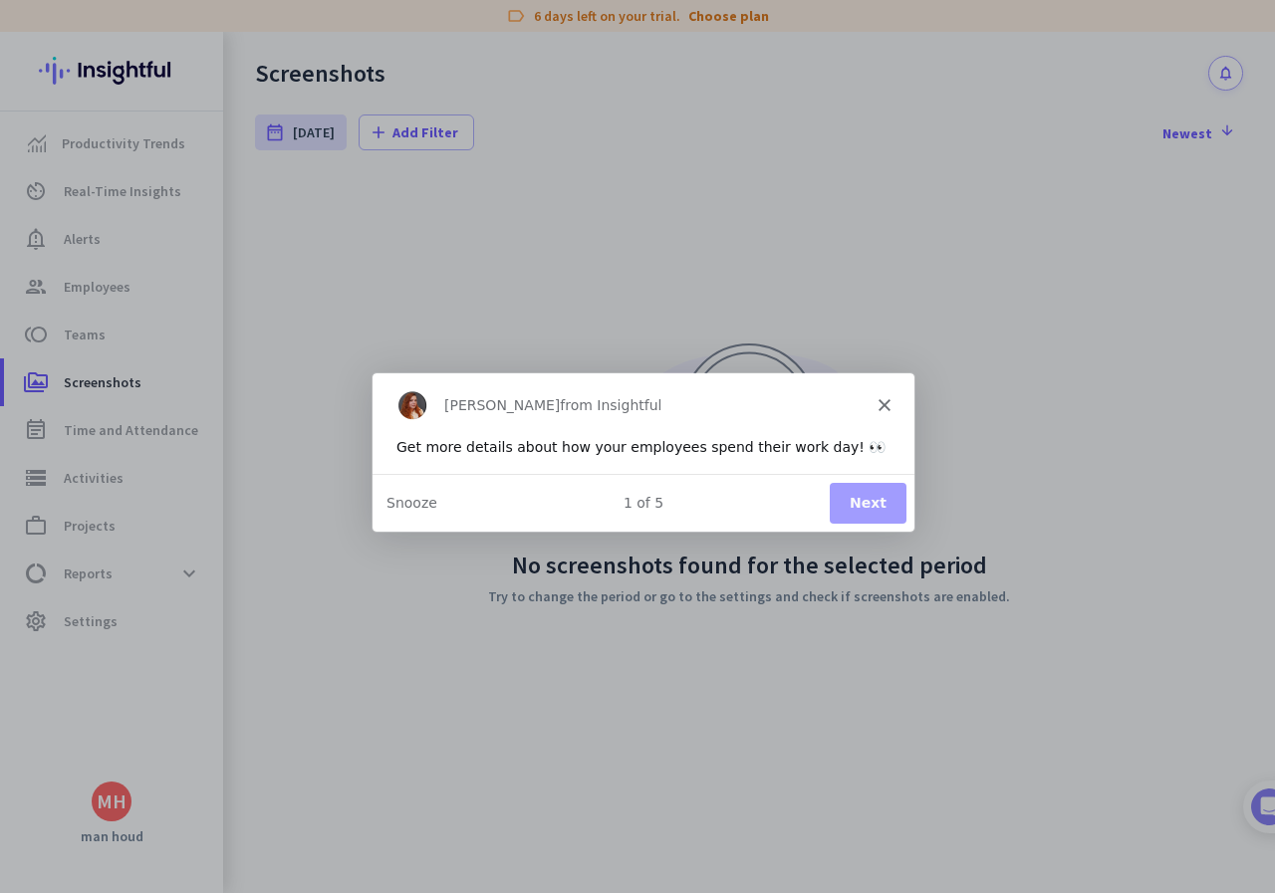
click at [878, 401] on icon "Close" at bounding box center [883, 404] width 12 height 12
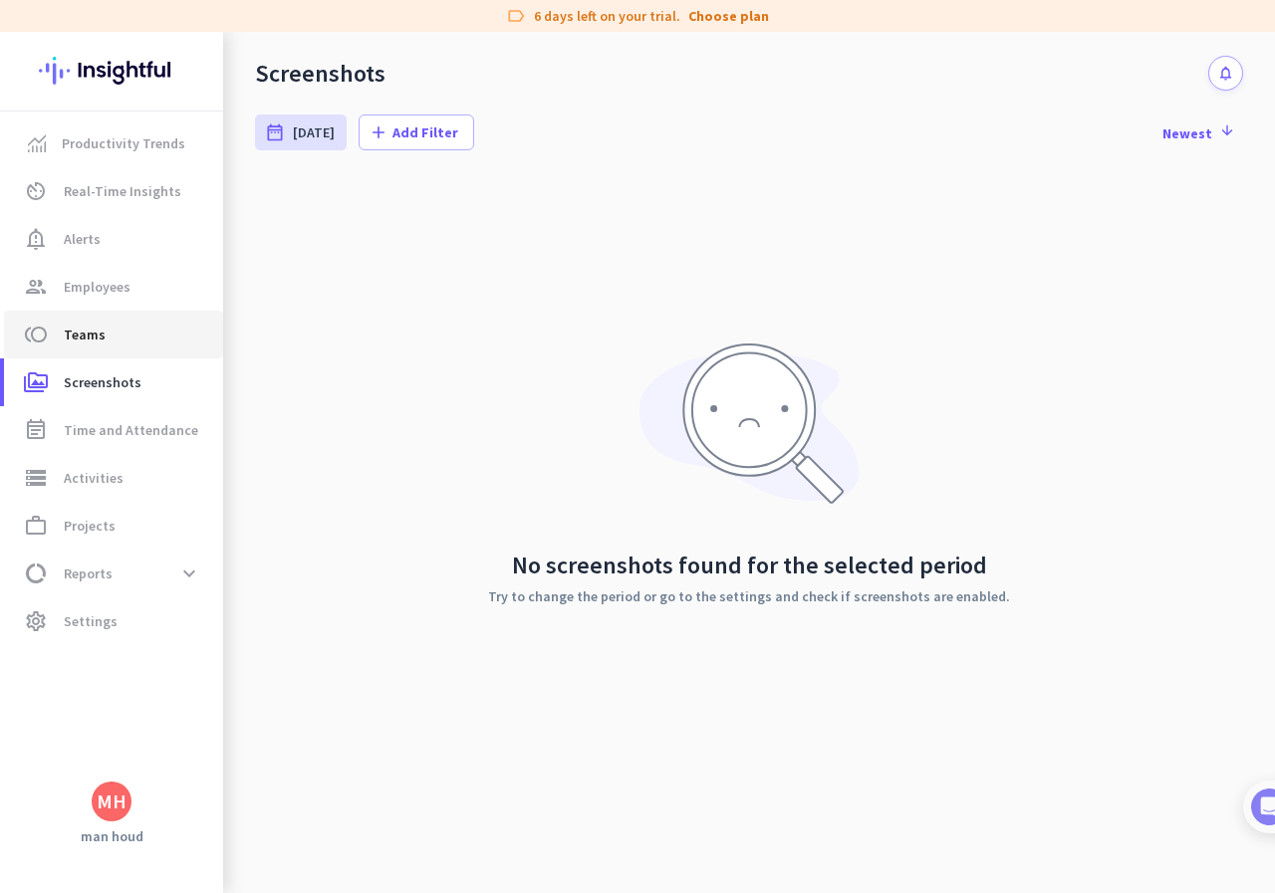
click at [117, 338] on span "toll Teams" at bounding box center [113, 335] width 187 height 24
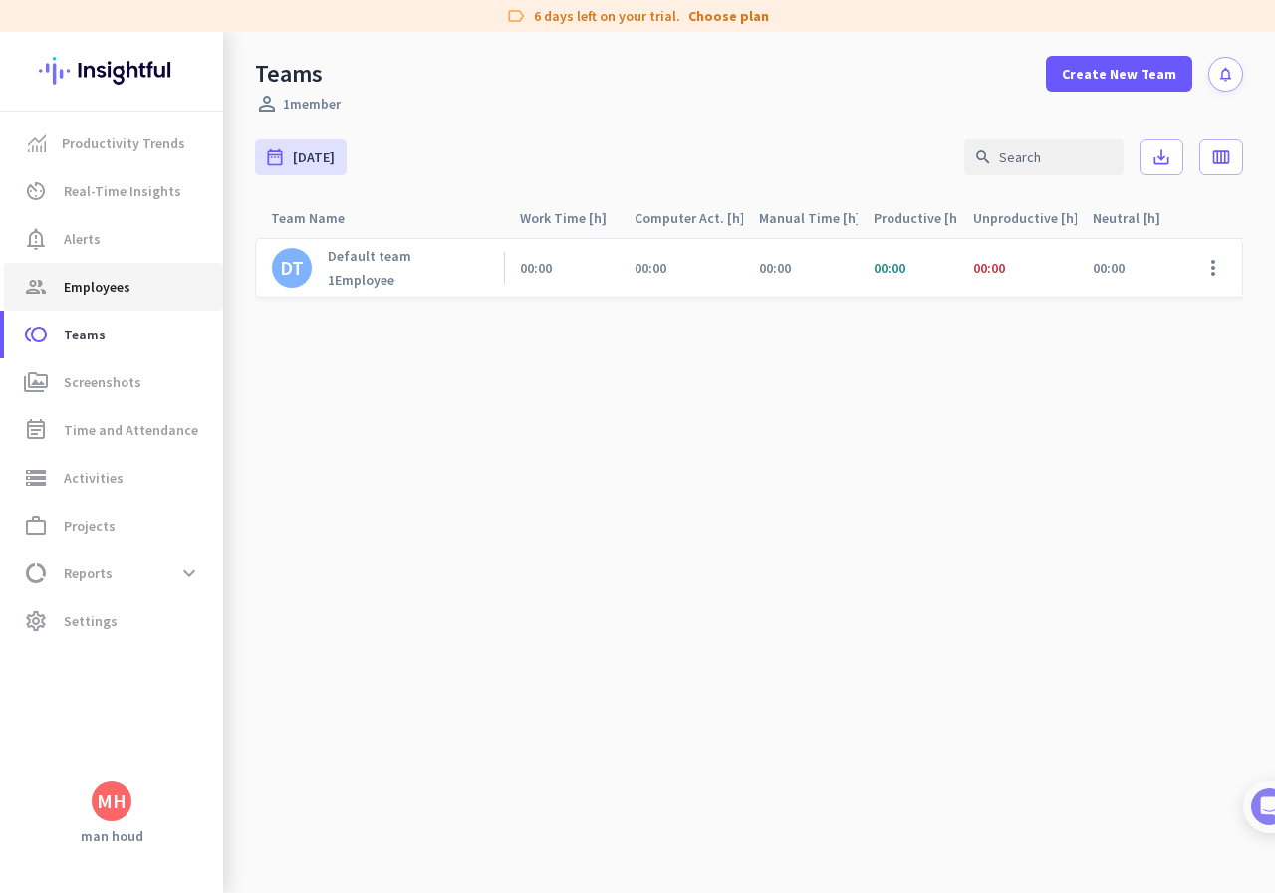
click at [110, 288] on span "Employees" at bounding box center [97, 287] width 67 height 24
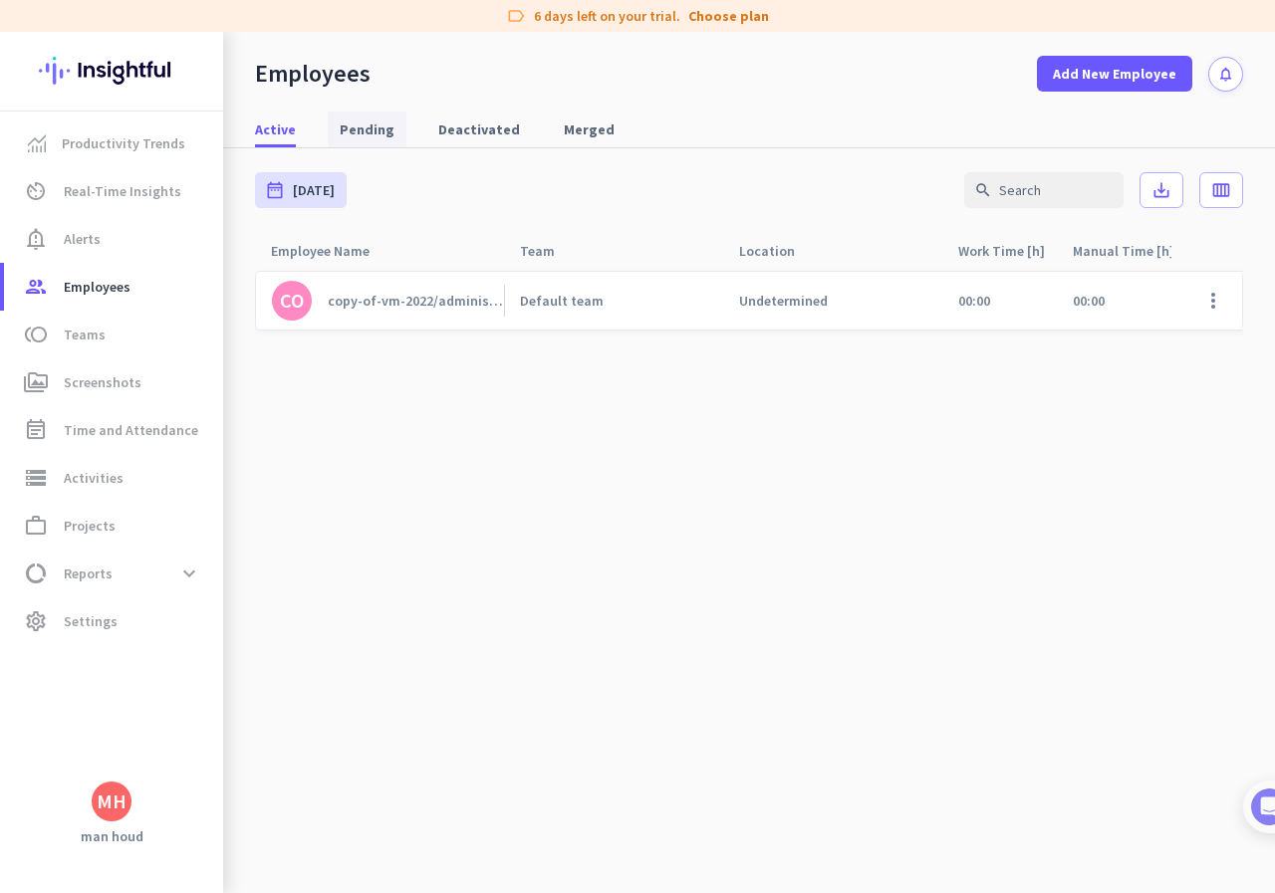
click at [356, 128] on span "Pending" at bounding box center [367, 130] width 55 height 20
click at [284, 127] on span "Active" at bounding box center [275, 130] width 41 height 20
click at [1216, 304] on span at bounding box center [1213, 301] width 48 height 48
click at [1055, 492] on div at bounding box center [637, 446] width 1275 height 893
click at [1230, 193] on icon "calendar_view_week" at bounding box center [1221, 190] width 20 height 20
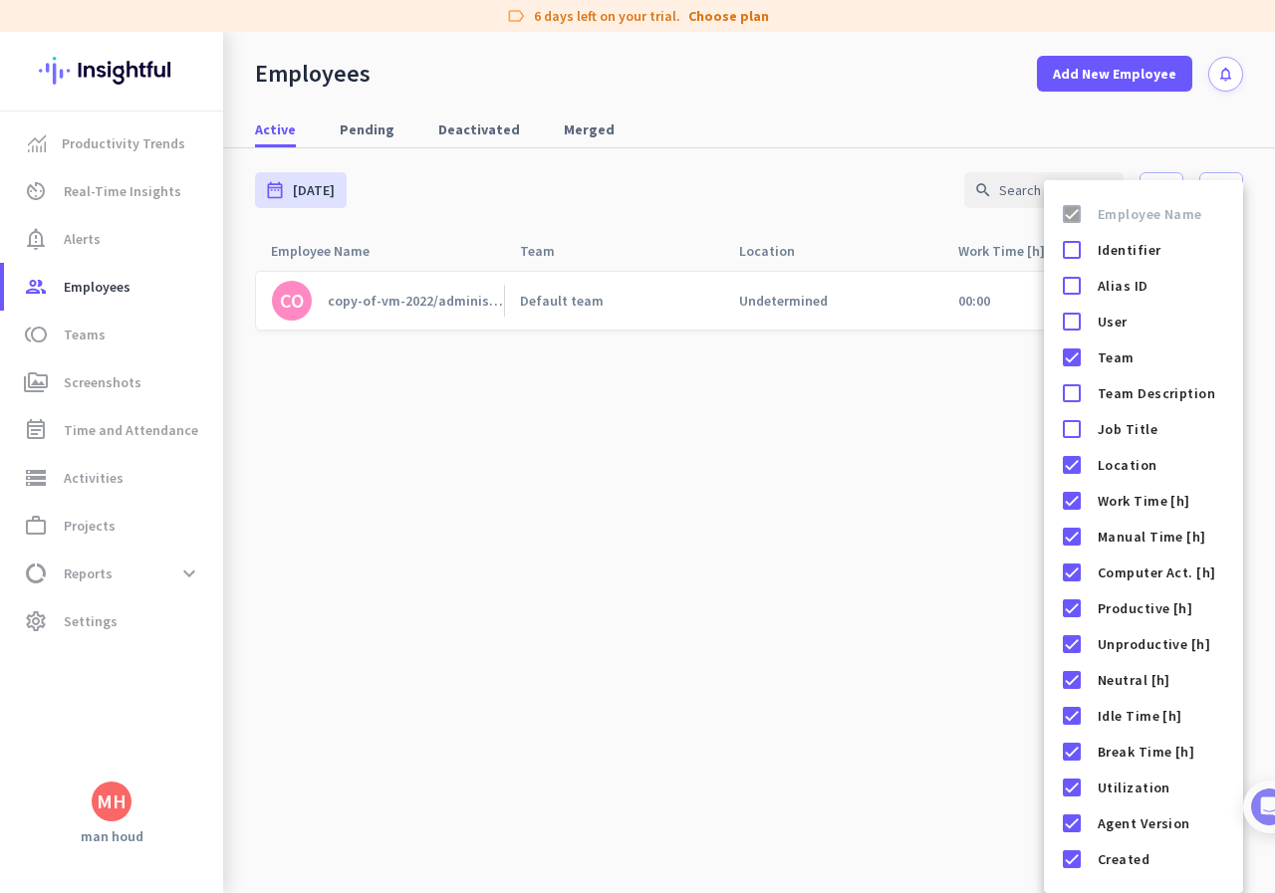
click at [939, 534] on div at bounding box center [637, 446] width 1275 height 893
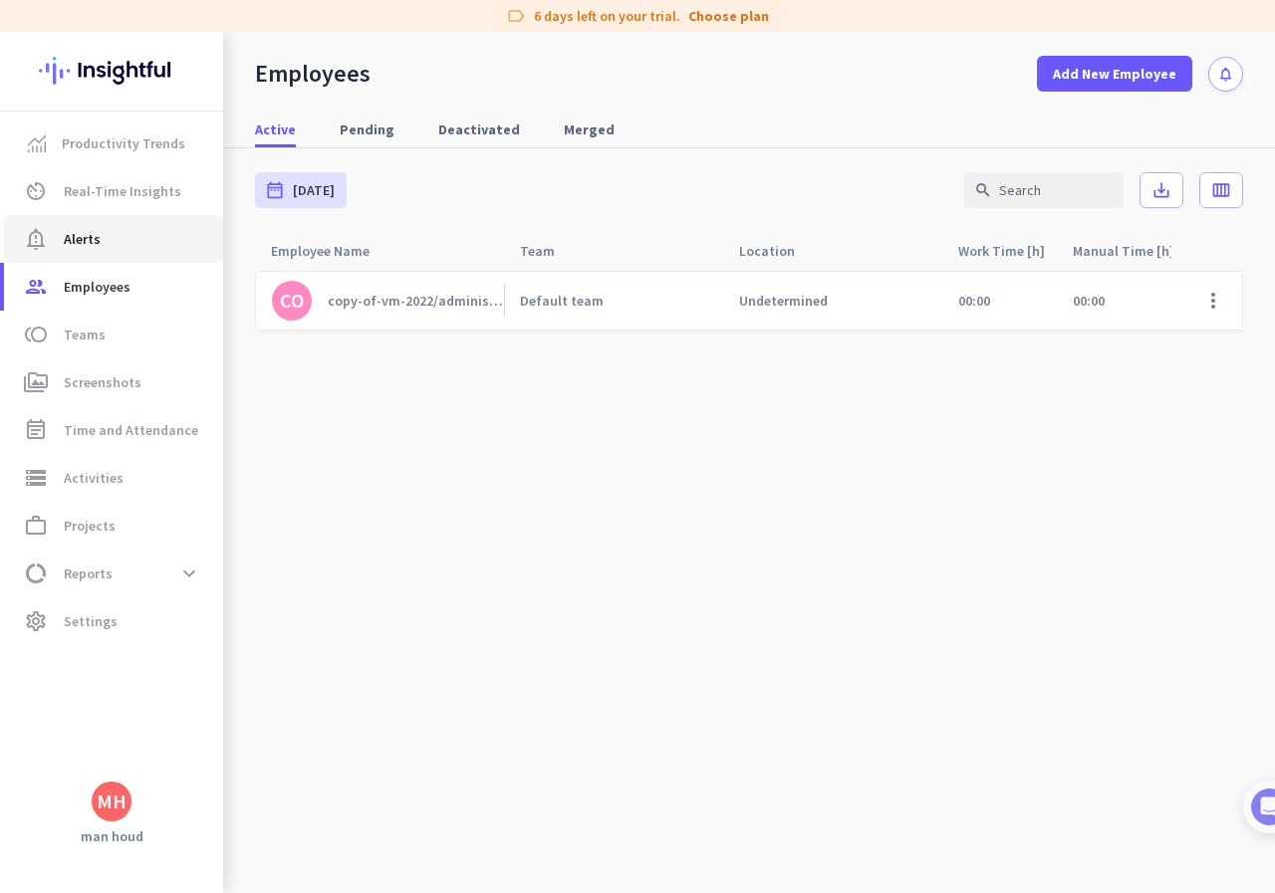
click at [88, 226] on link "notification_important Alerts" at bounding box center [113, 239] width 219 height 48
click at [113, 191] on span "Real-Time Insights" at bounding box center [123, 191] width 118 height 24
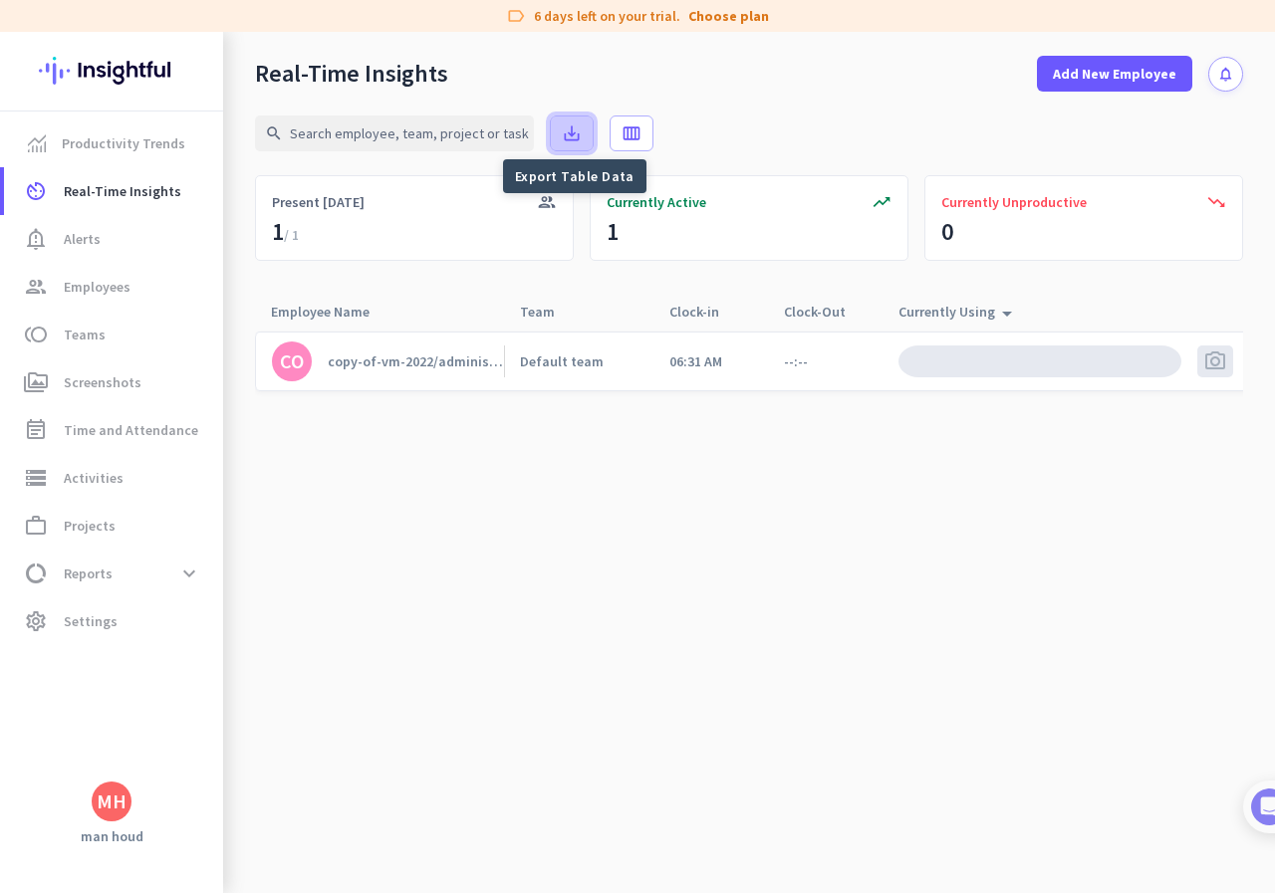
click at [577, 145] on span at bounding box center [572, 134] width 42 height 48
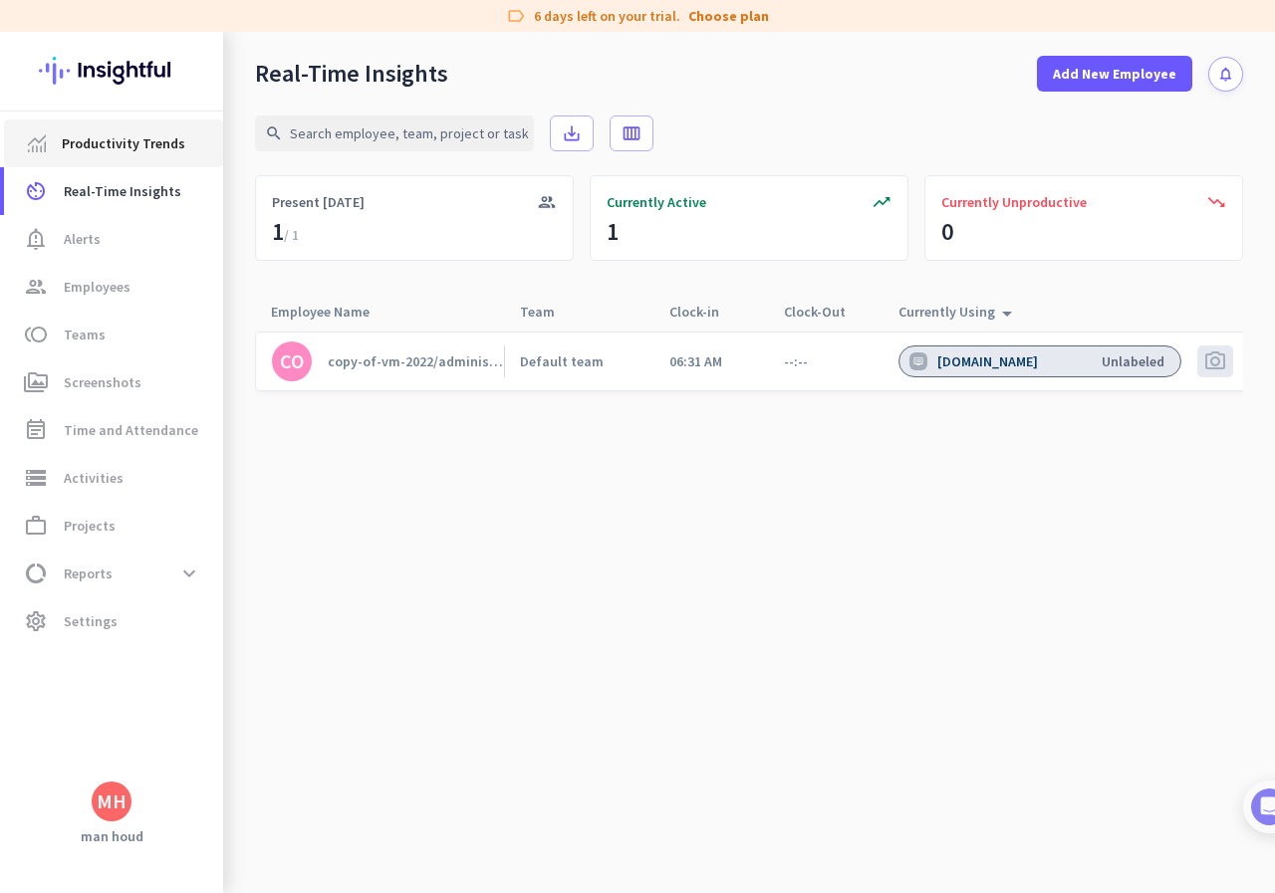
click at [127, 153] on span "Productivity Trends" at bounding box center [124, 143] width 124 height 24
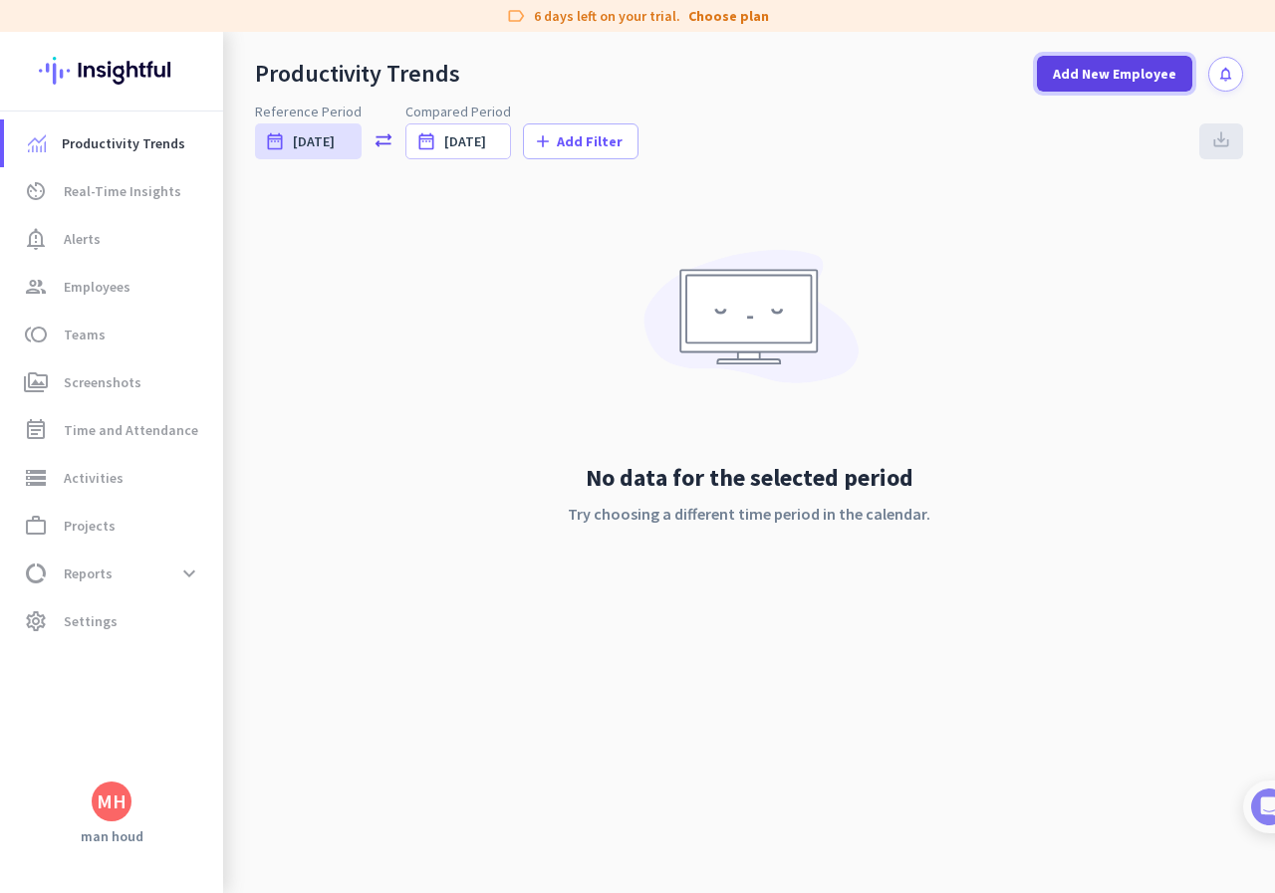
click at [1116, 76] on span "Add New Employee" at bounding box center [1115, 74] width 124 height 20
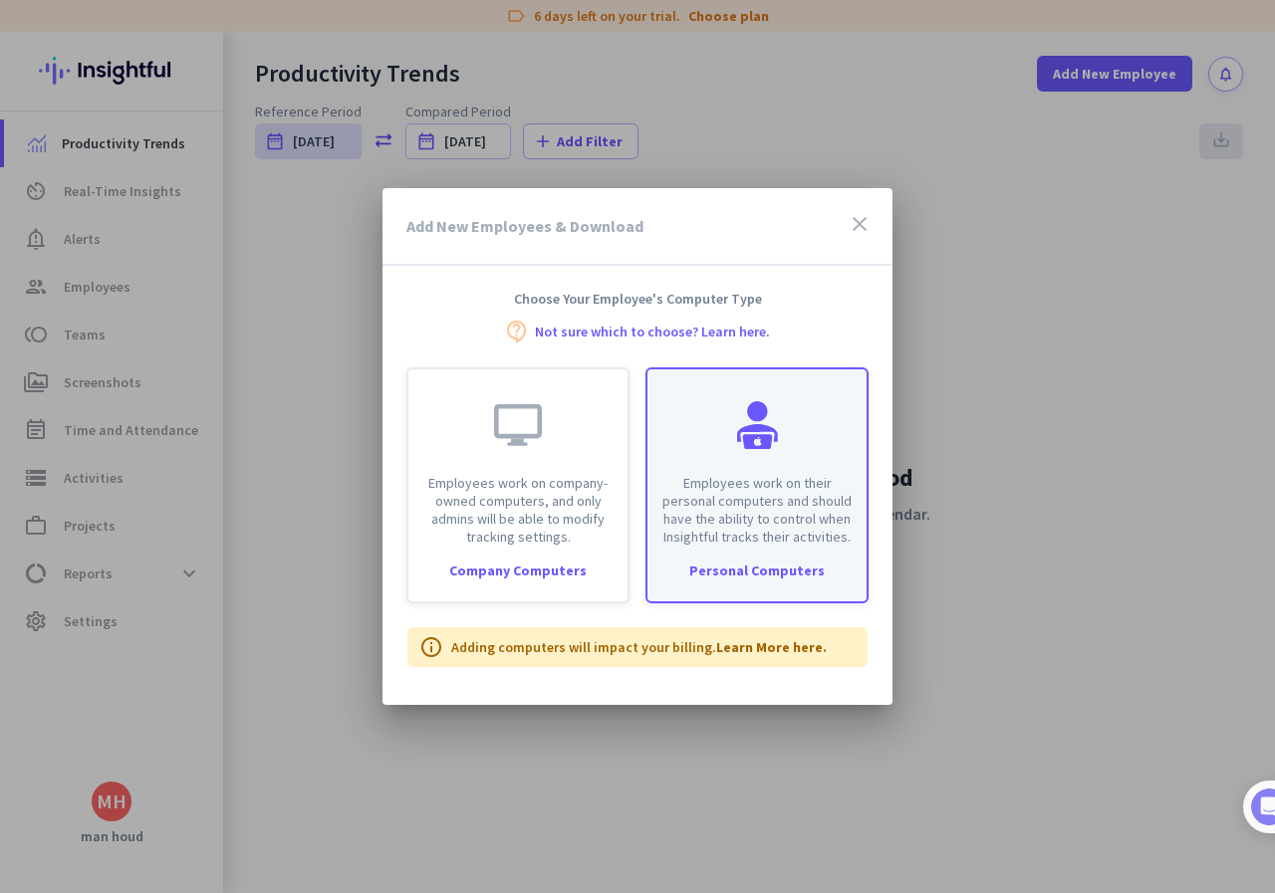
click at [780, 477] on p "Employees work on their personal computers and should have the ability to contr…" at bounding box center [756, 510] width 195 height 72
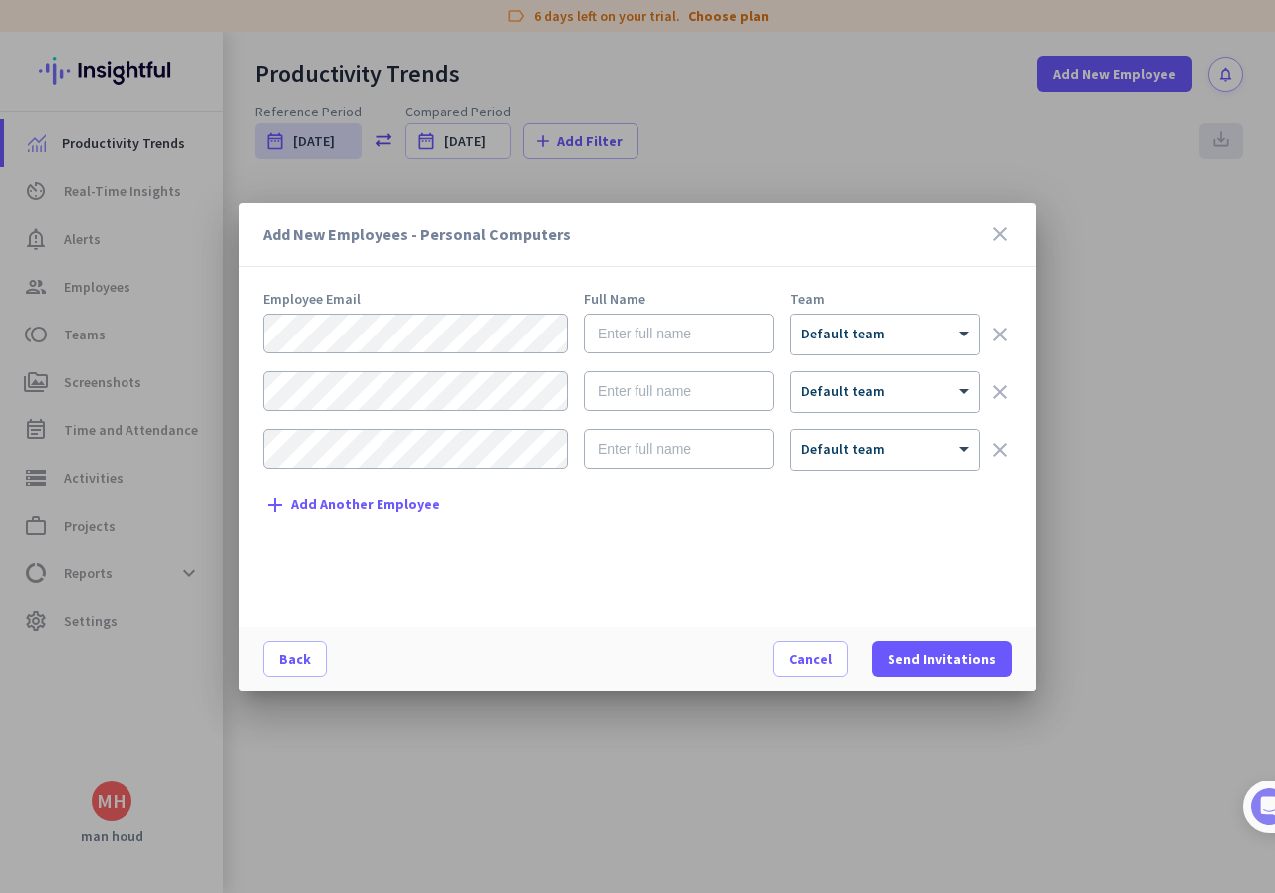
click at [403, 508] on span "Add Another Employee" at bounding box center [365, 504] width 149 height 15
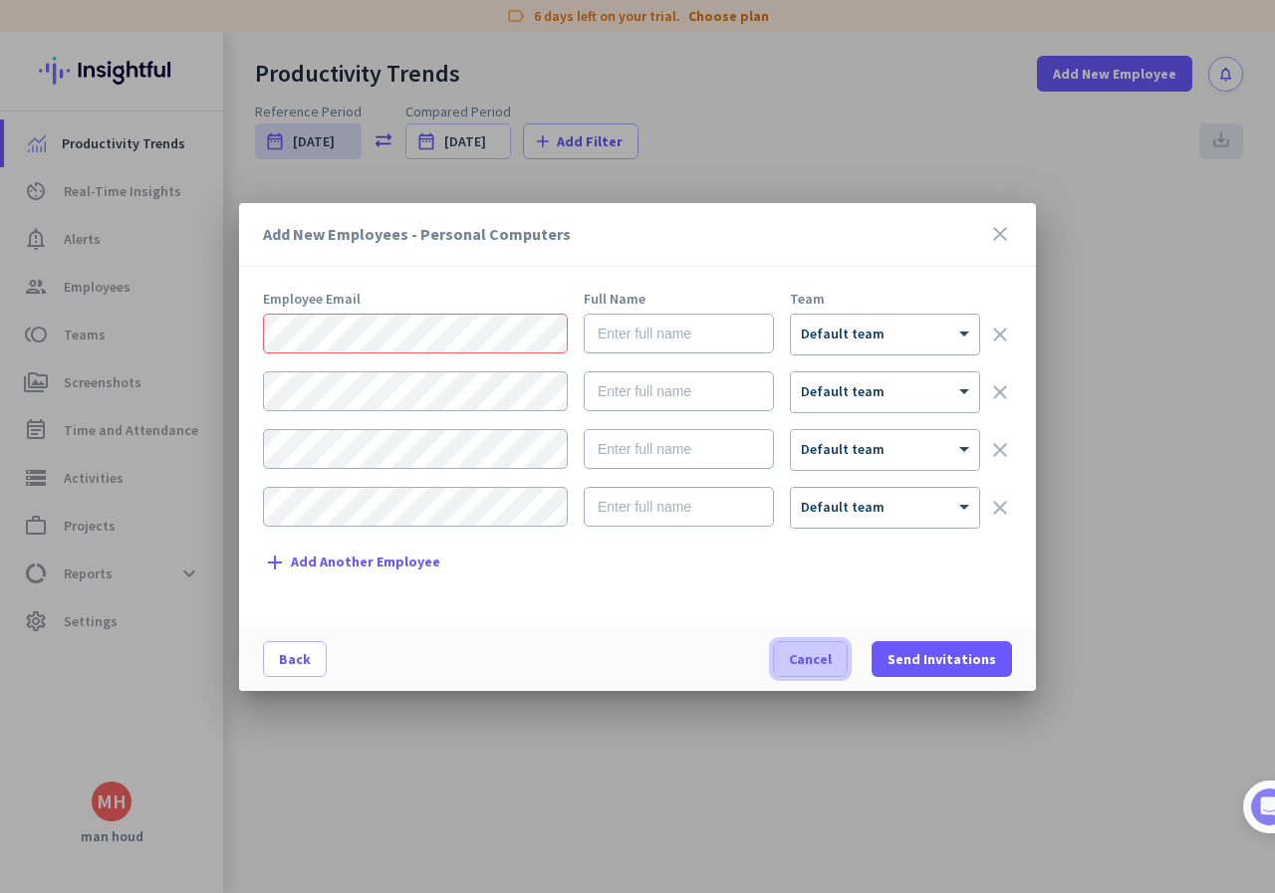
click at [831, 657] on span "Cancel" at bounding box center [810, 659] width 43 height 20
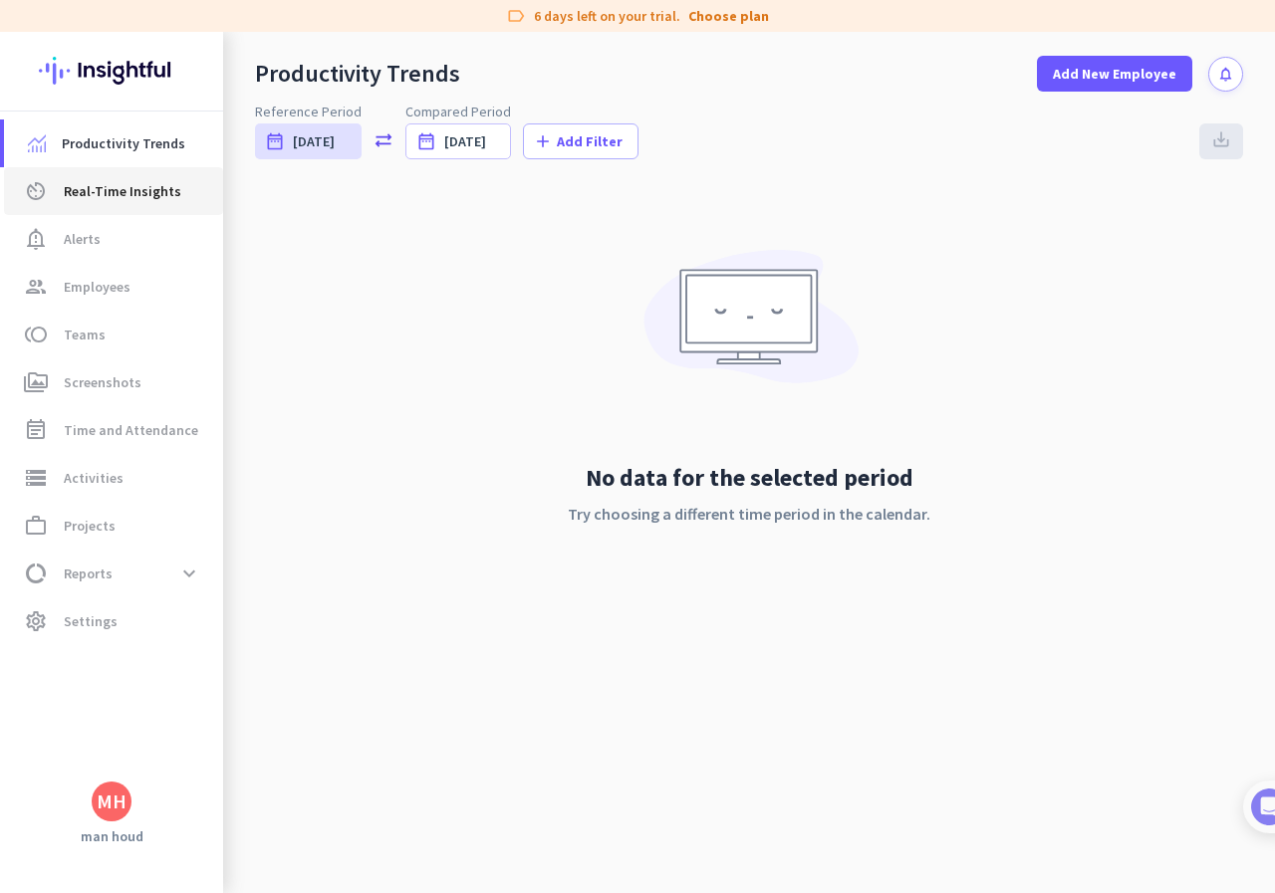
click at [117, 200] on span "Real-Time Insights" at bounding box center [123, 191] width 118 height 24
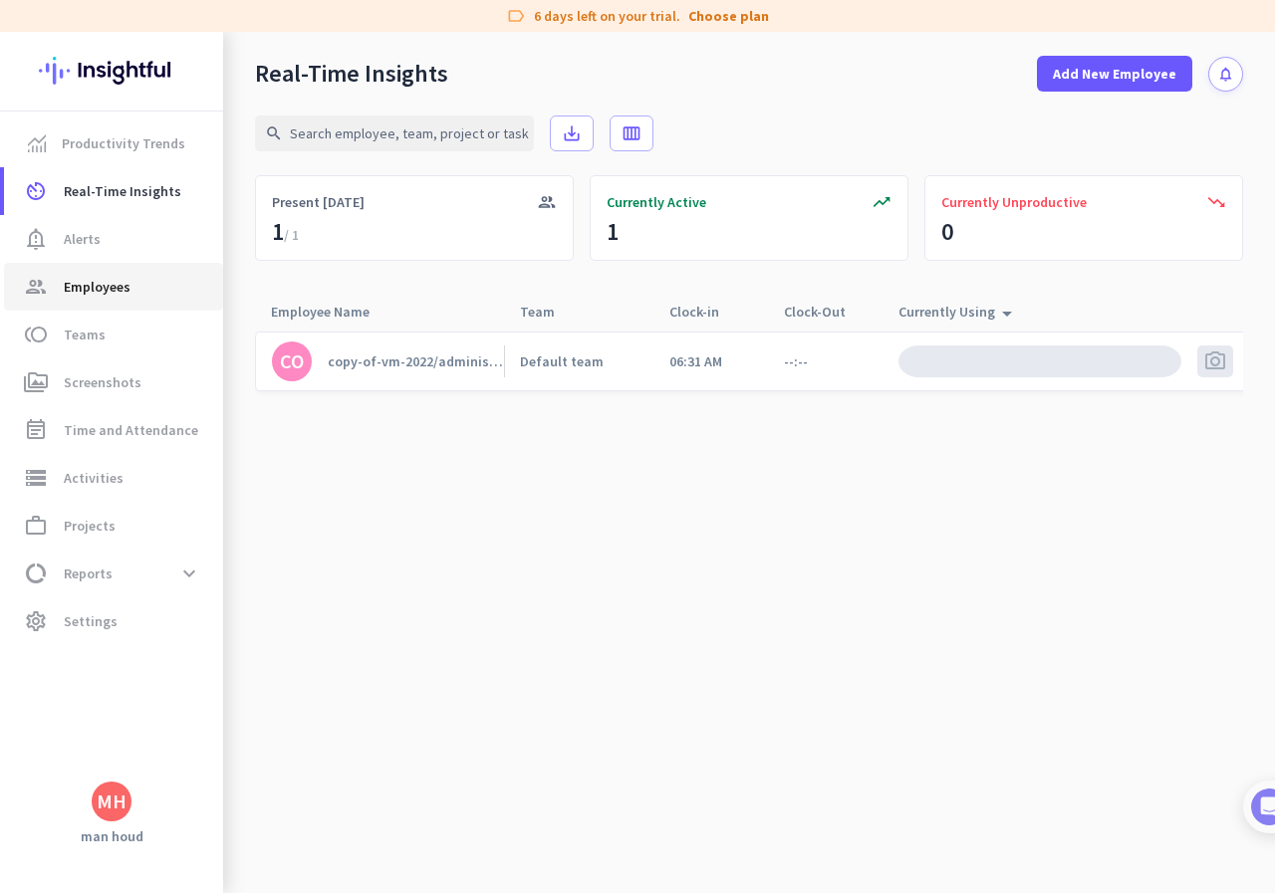
click at [100, 281] on span "Employees" at bounding box center [97, 287] width 67 height 24
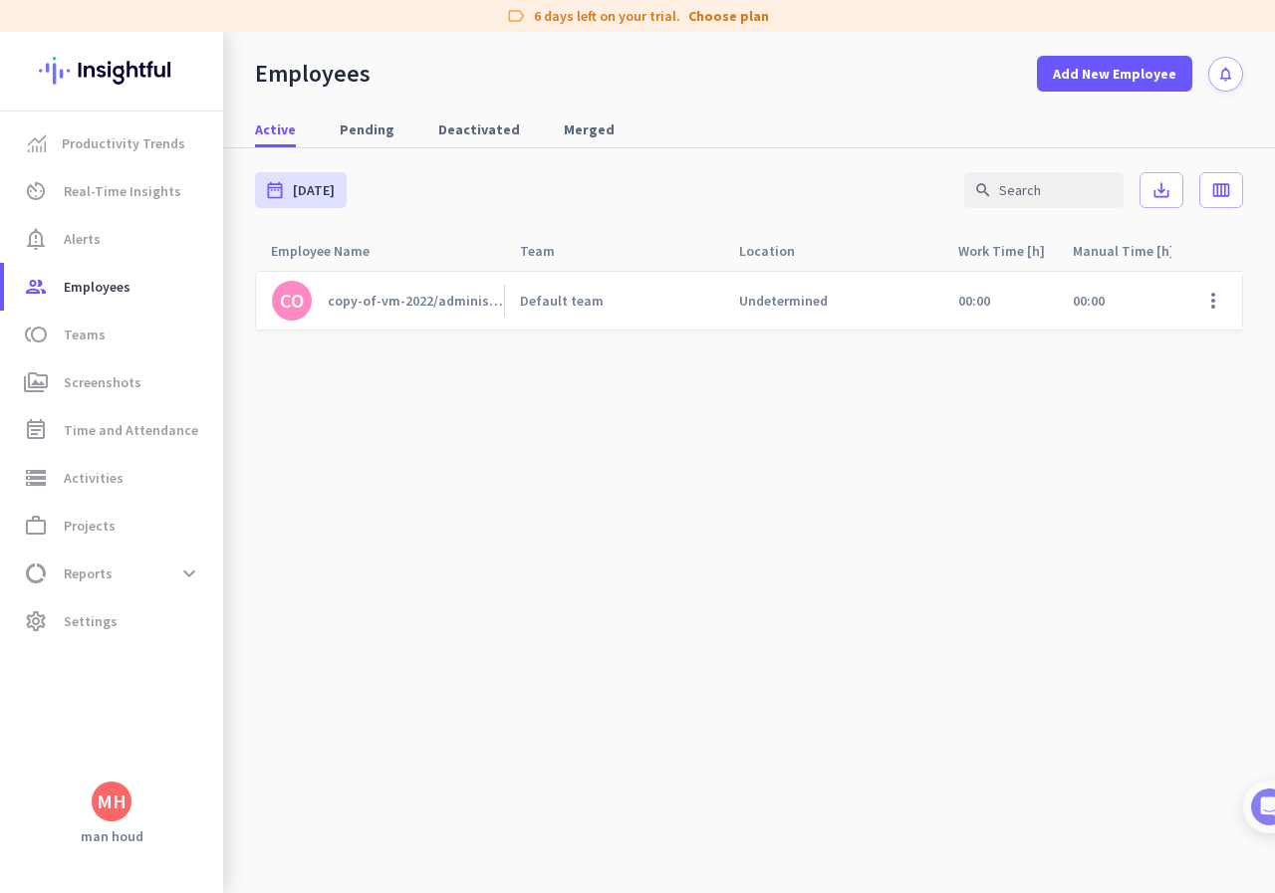
click at [948, 842] on cdk-virtual-scroll-viewport "CO copy-of-vm-2022/administrator Default team Undetermined 00:00 00:00 00:00 00…" at bounding box center [749, 581] width 988 height 623
click at [1213, 315] on span at bounding box center [1213, 301] width 48 height 48
click at [1156, 192] on div at bounding box center [637, 446] width 1275 height 893
click at [369, 139] on span "Pending" at bounding box center [367, 130] width 55 height 36
click at [280, 135] on span "Active" at bounding box center [275, 130] width 41 height 20
